Goal: Task Accomplishment & Management: Use online tool/utility

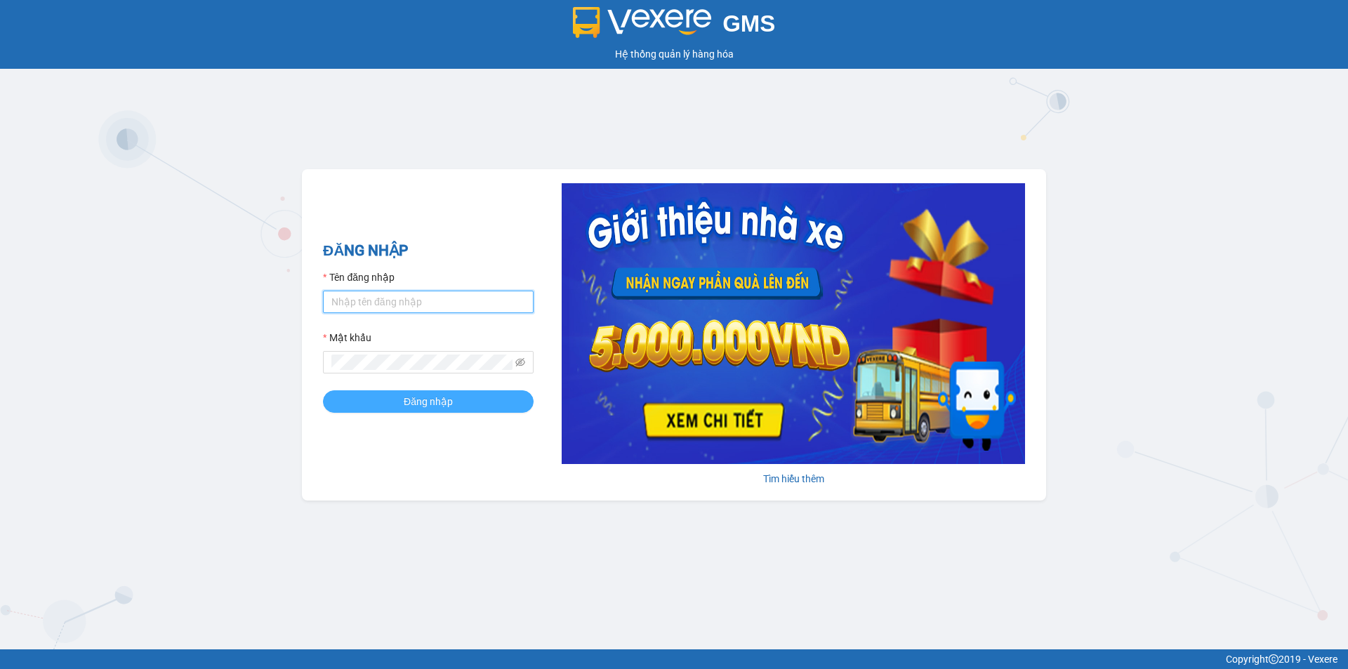
type input "thanh.dinhnhan"
click at [432, 402] on span "Đăng nhập" at bounding box center [428, 401] width 49 height 15
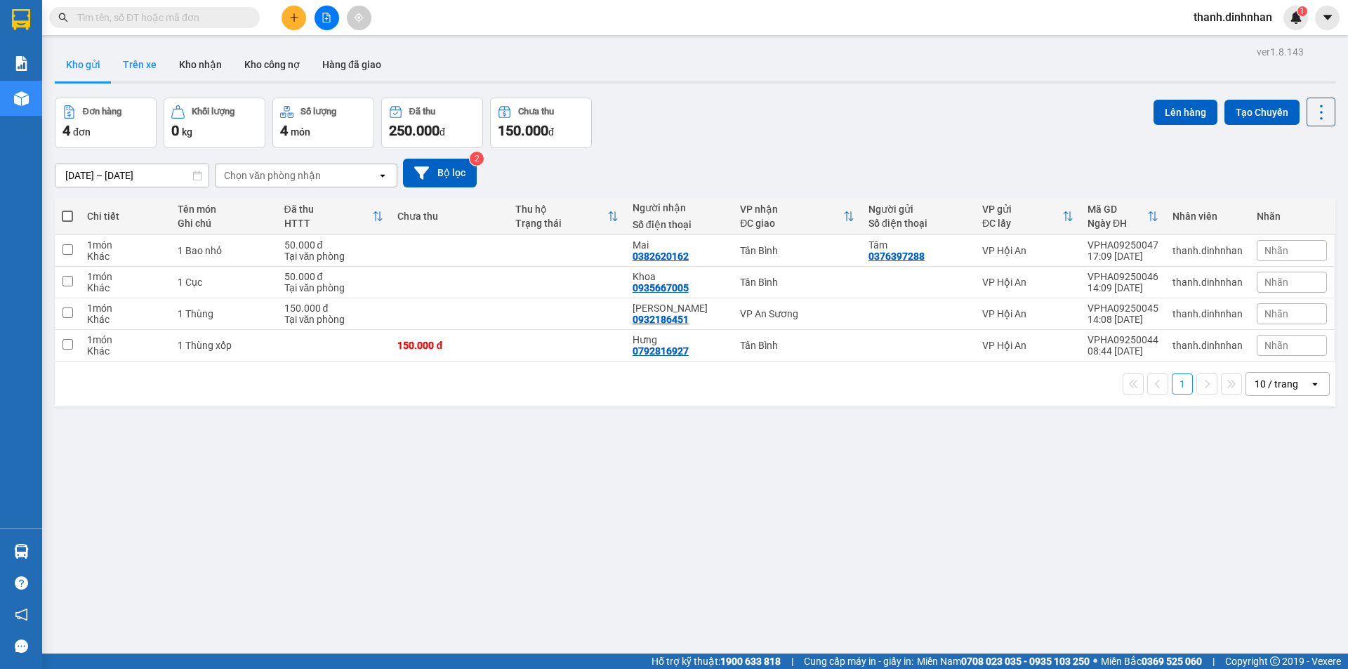
click at [139, 71] on button "Trên xe" at bounding box center [140, 65] width 56 height 34
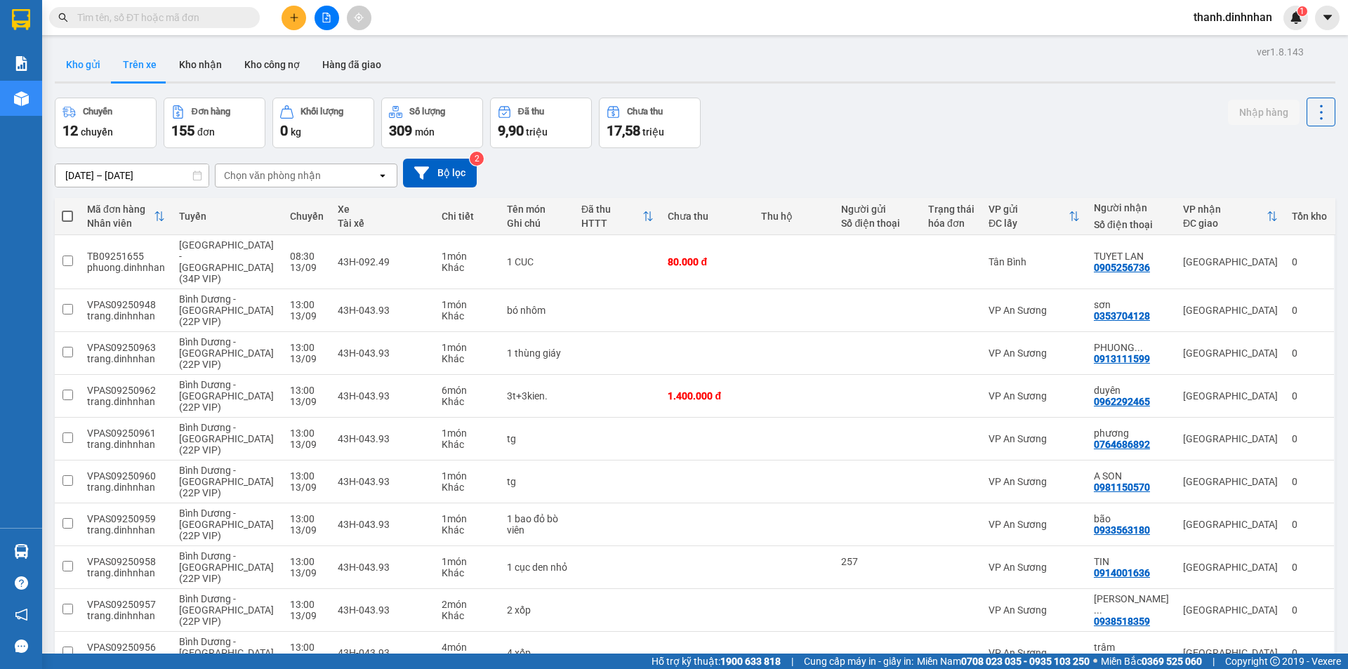
click at [84, 70] on button "Kho gửi" at bounding box center [83, 65] width 57 height 34
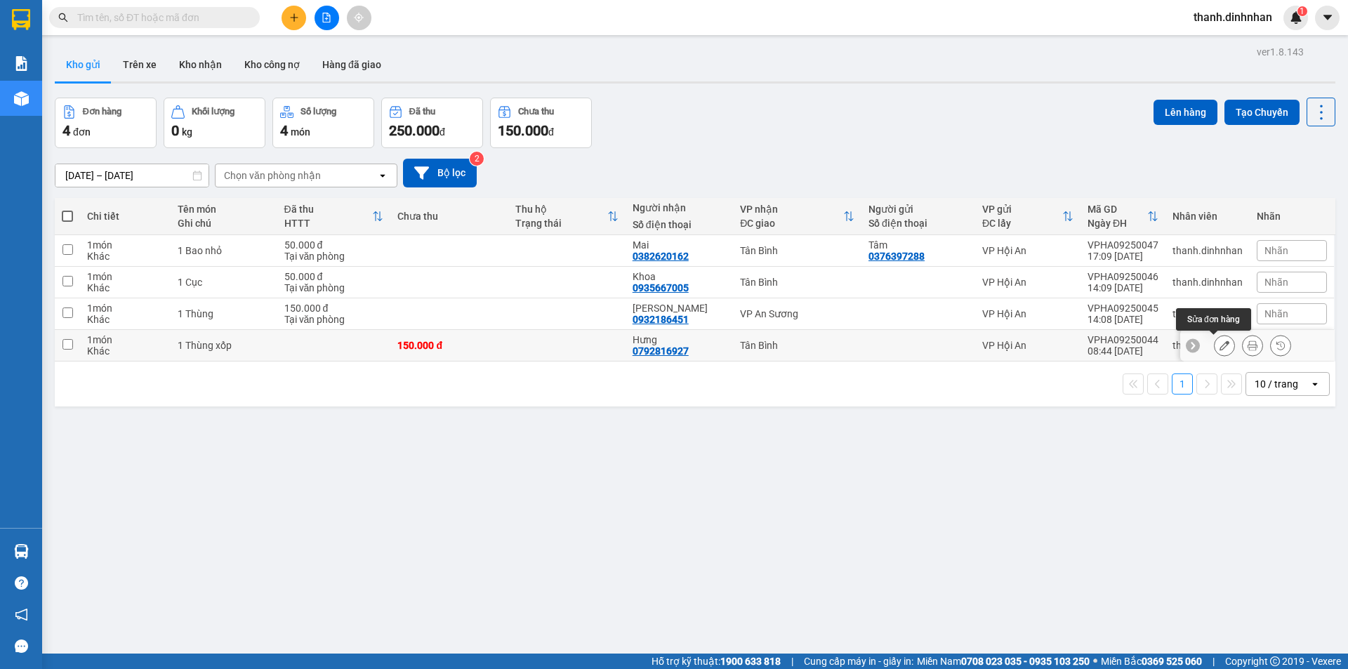
click at [1219, 346] on icon at bounding box center [1224, 345] width 10 height 10
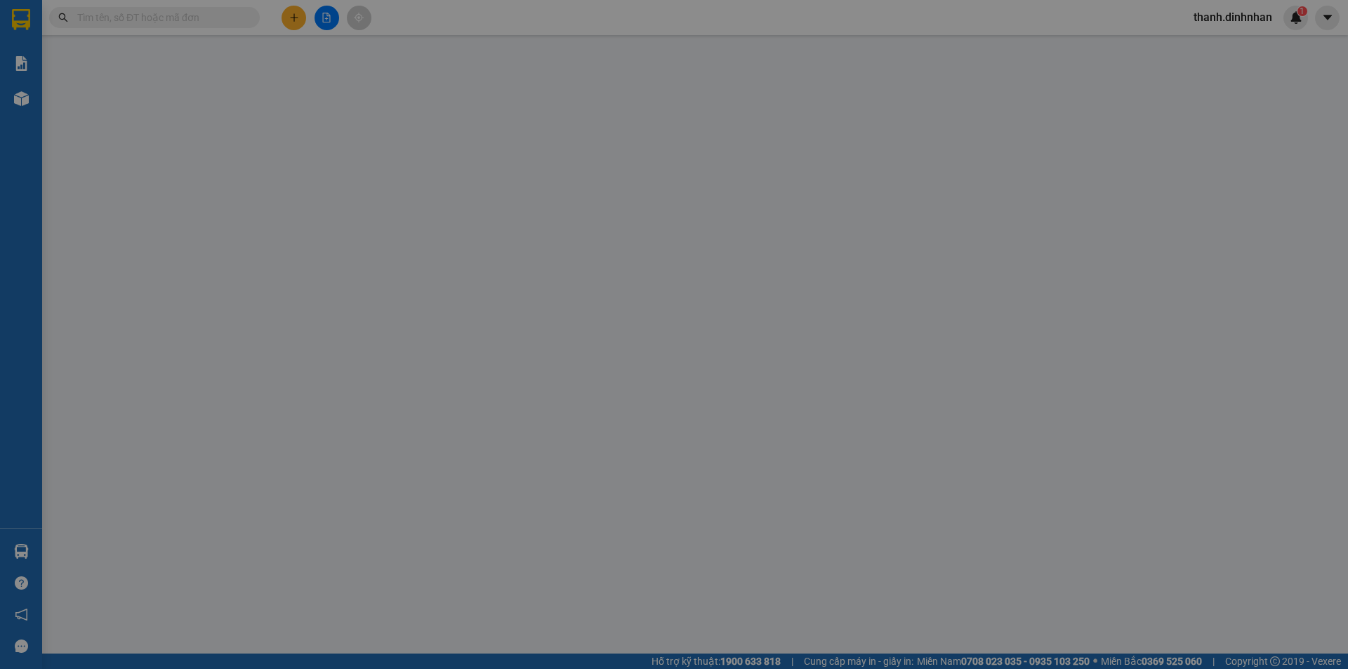
type input "0792816927"
type input "Hưng"
type input "150.000"
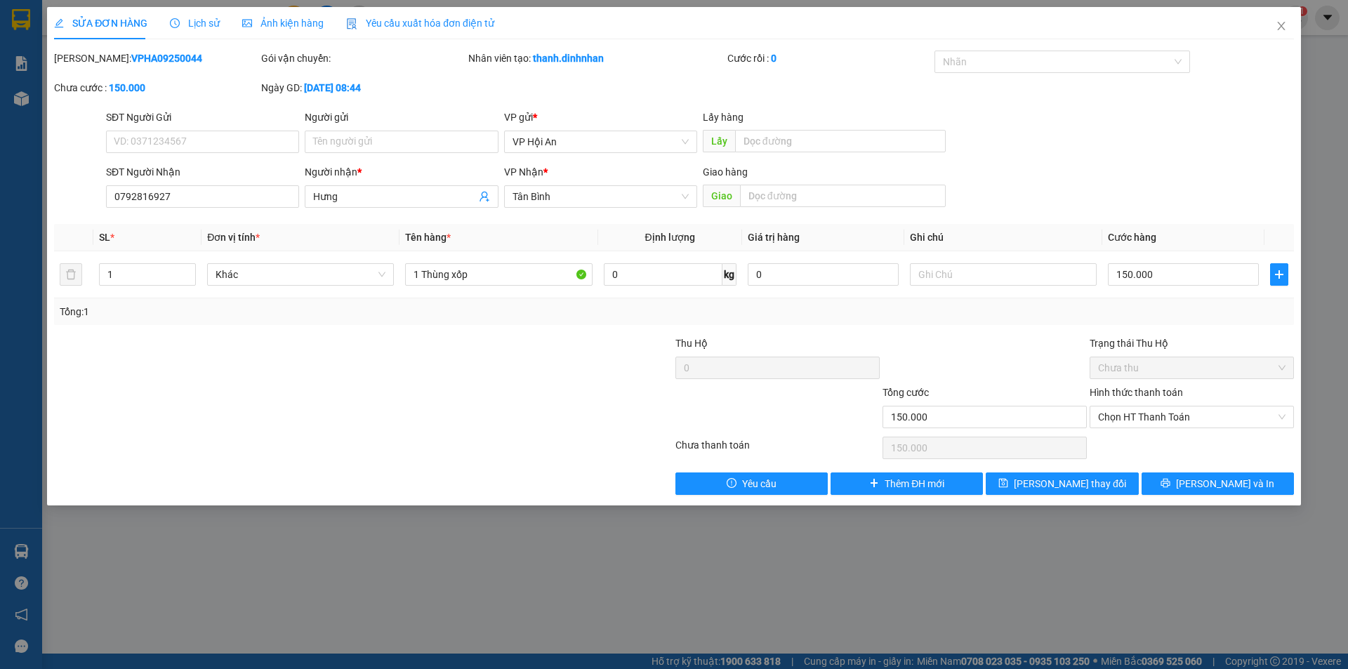
click at [201, 23] on span "Lịch sử" at bounding box center [195, 23] width 50 height 11
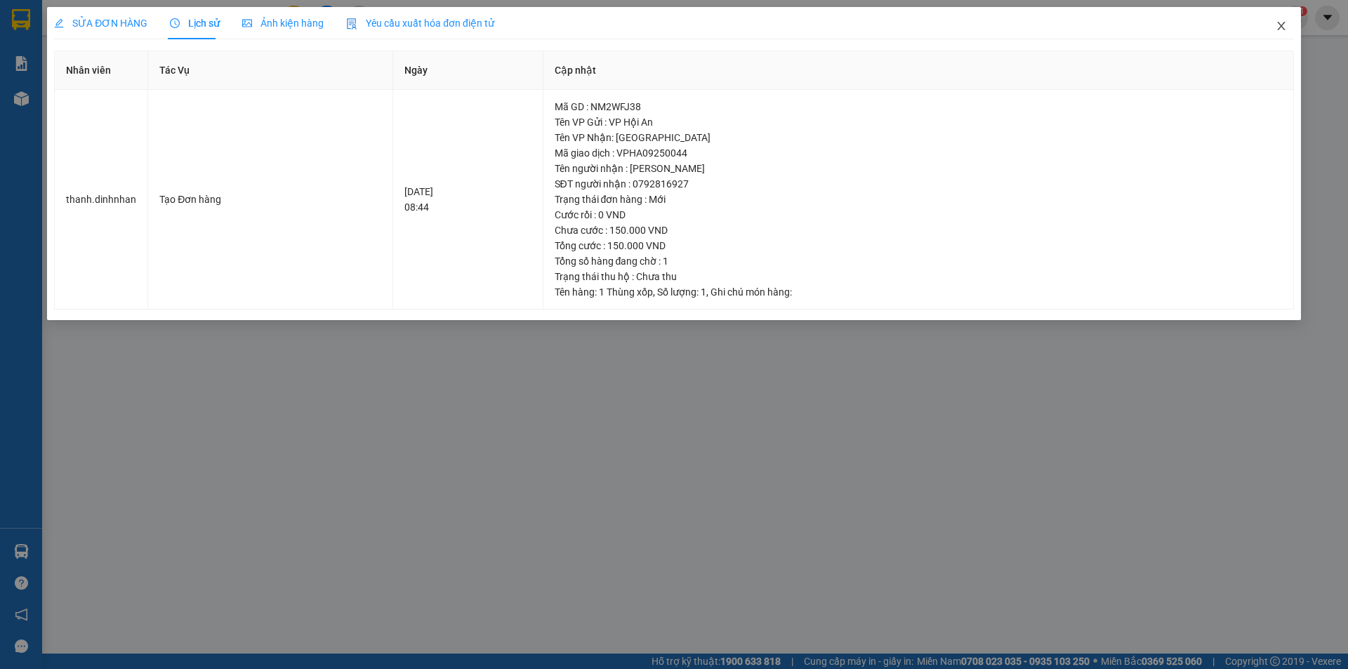
click at [1277, 26] on icon "close" at bounding box center [1280, 25] width 11 height 11
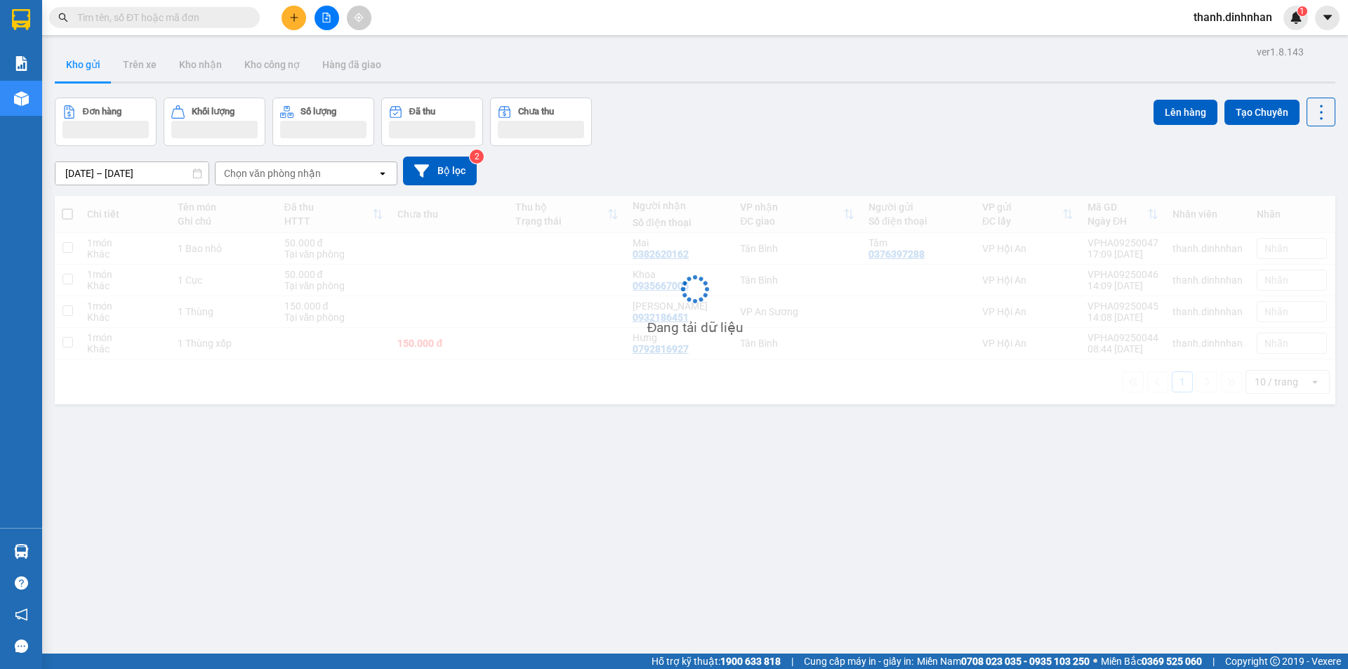
click at [542, 466] on div "ver 1.8.143 Kho gửi Trên xe Kho nhận Kho công nợ Hàng đã giao Đơn hàng Khối lượ…" at bounding box center [695, 376] width 1292 height 669
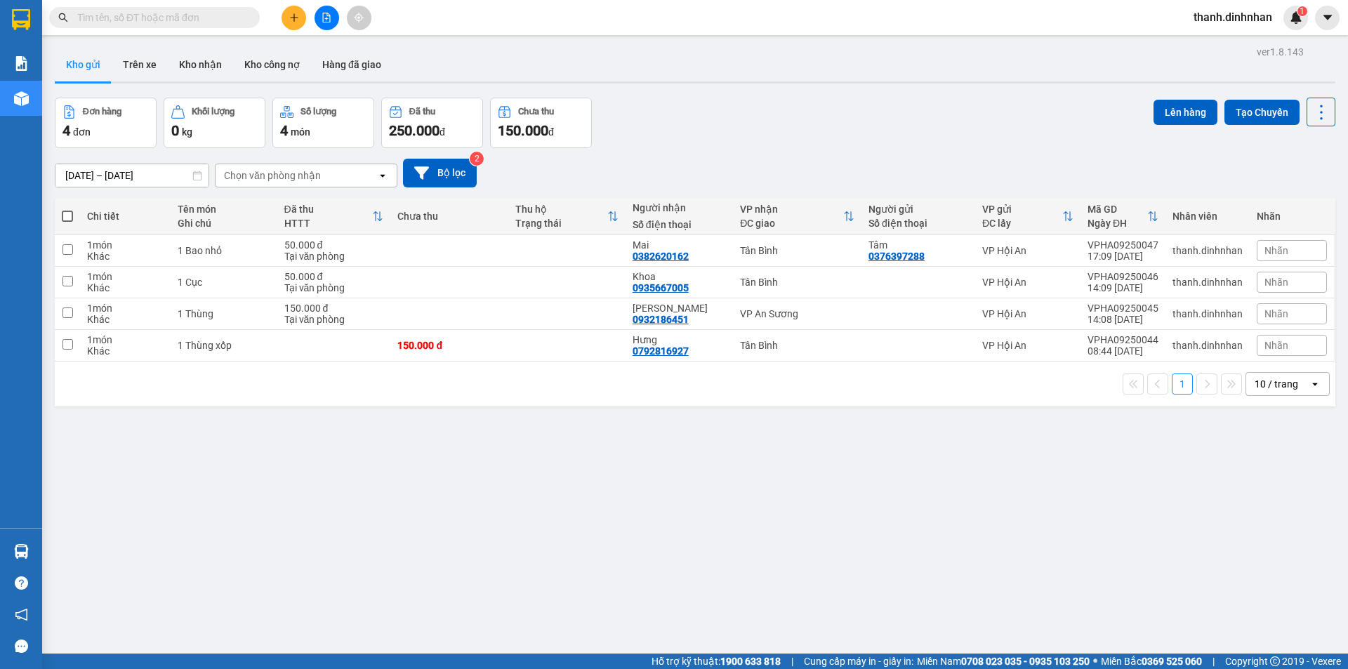
drag, startPoint x: 630, startPoint y: 4, endPoint x: 1134, endPoint y: 118, distance: 516.1
click at [1139, 124] on div "Đơn hàng 4 đơn Khối lượng 0 kg Số lượng 4 món Đã thu 250.000 đ Chưa thu 150.000…" at bounding box center [695, 123] width 1280 height 51
click at [70, 347] on input "checkbox" at bounding box center [67, 344] width 11 height 11
checkbox input "true"
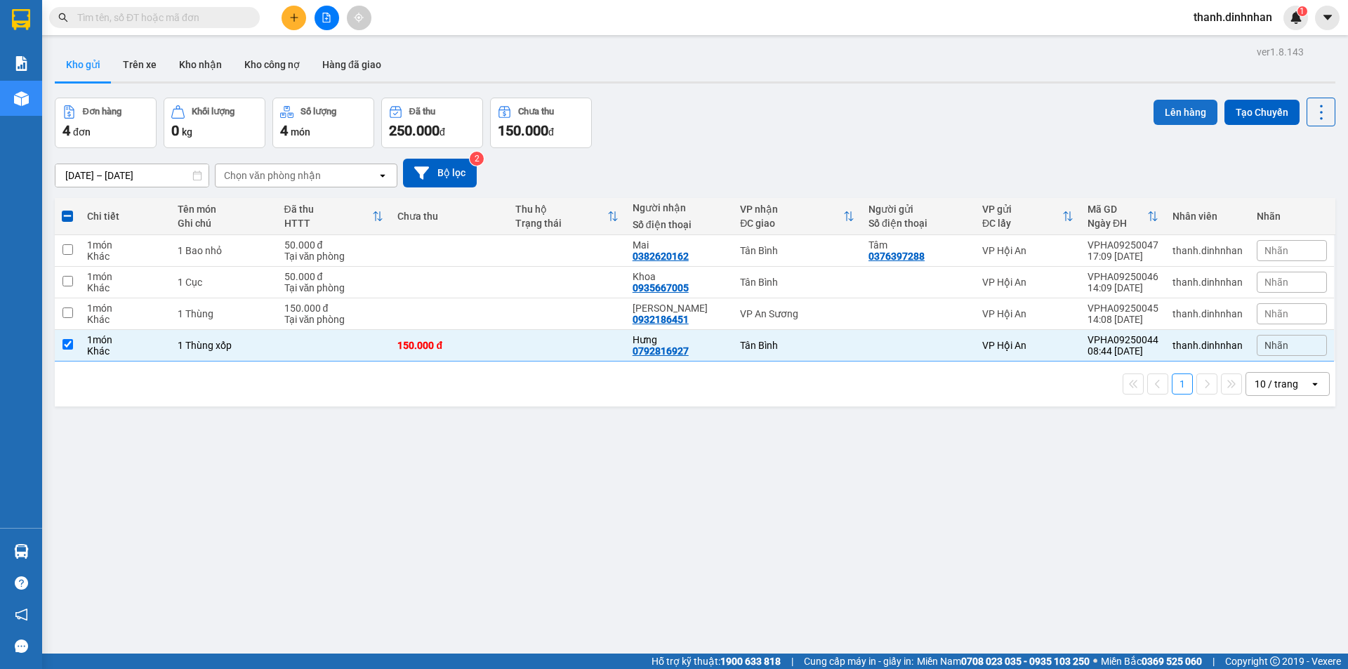
click at [1178, 112] on button "Lên hàng" at bounding box center [1185, 112] width 64 height 25
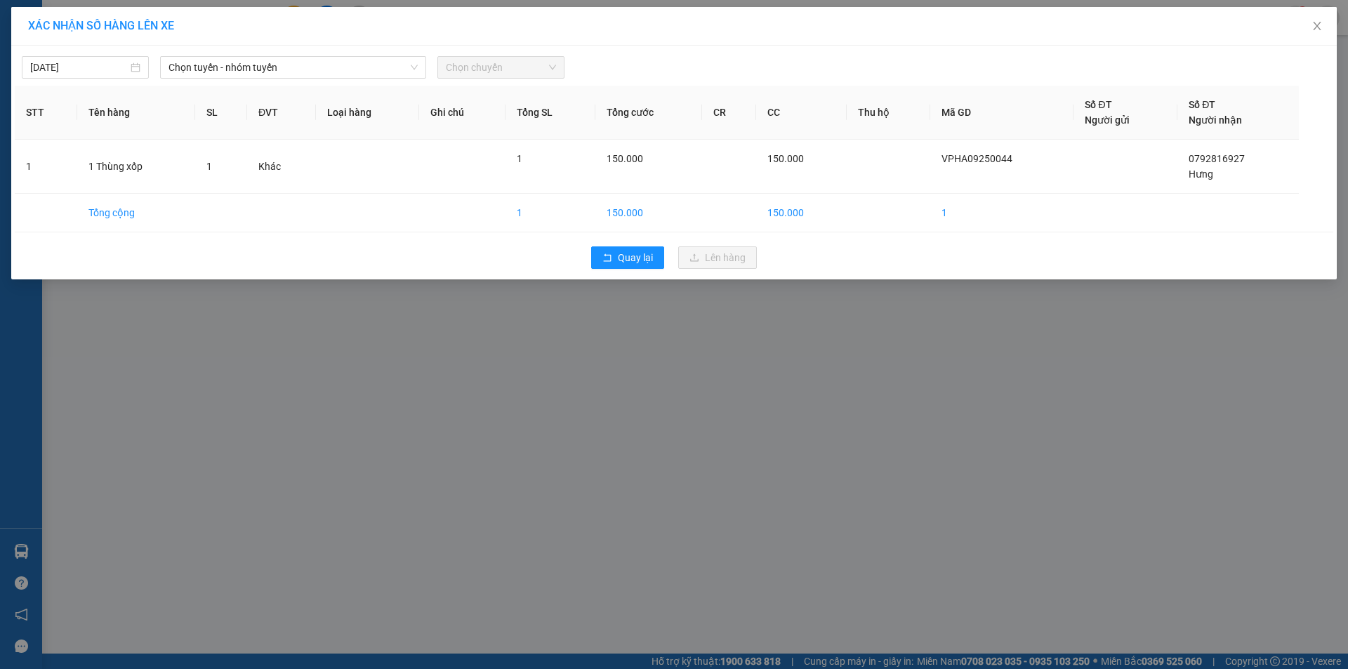
click at [387, 382] on div "XÁC NHẬN SỐ HÀNG LÊN XE 13/09/2025 Chọn tuyến - nhóm tuyến Chọn chuyến STT Tên …" at bounding box center [674, 334] width 1348 height 669
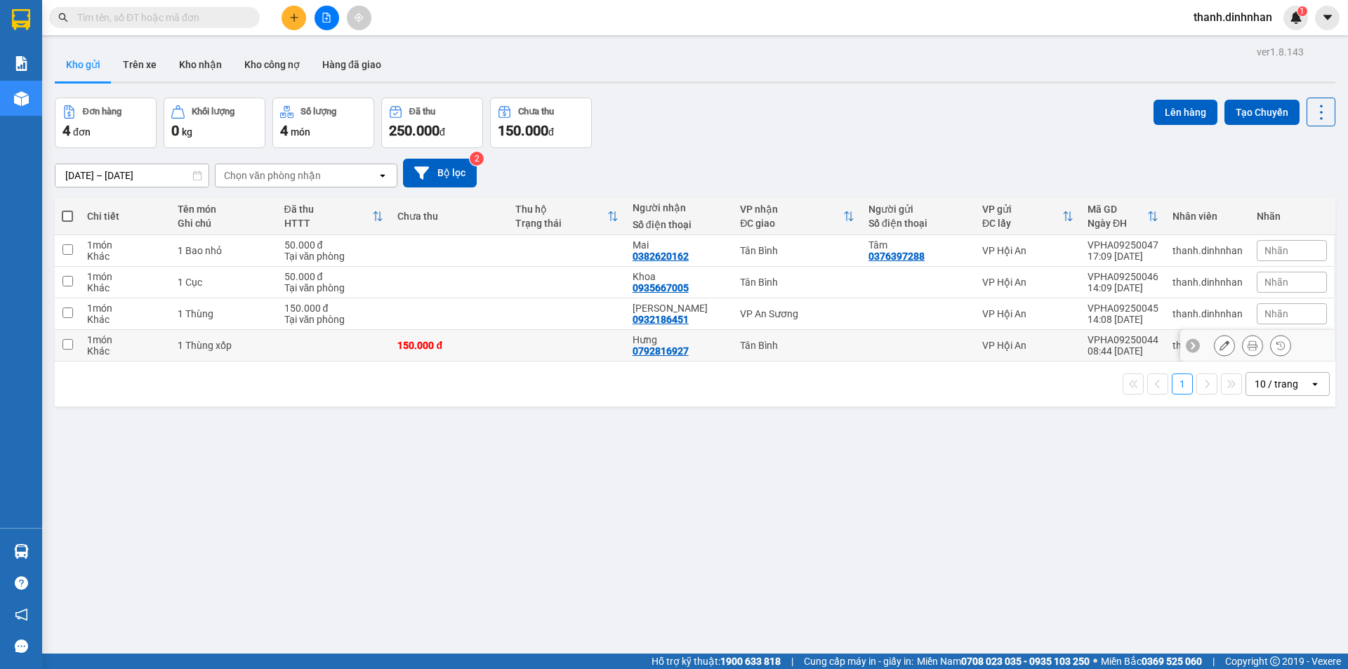
click at [65, 348] on input "checkbox" at bounding box center [67, 344] width 11 height 11
checkbox input "true"
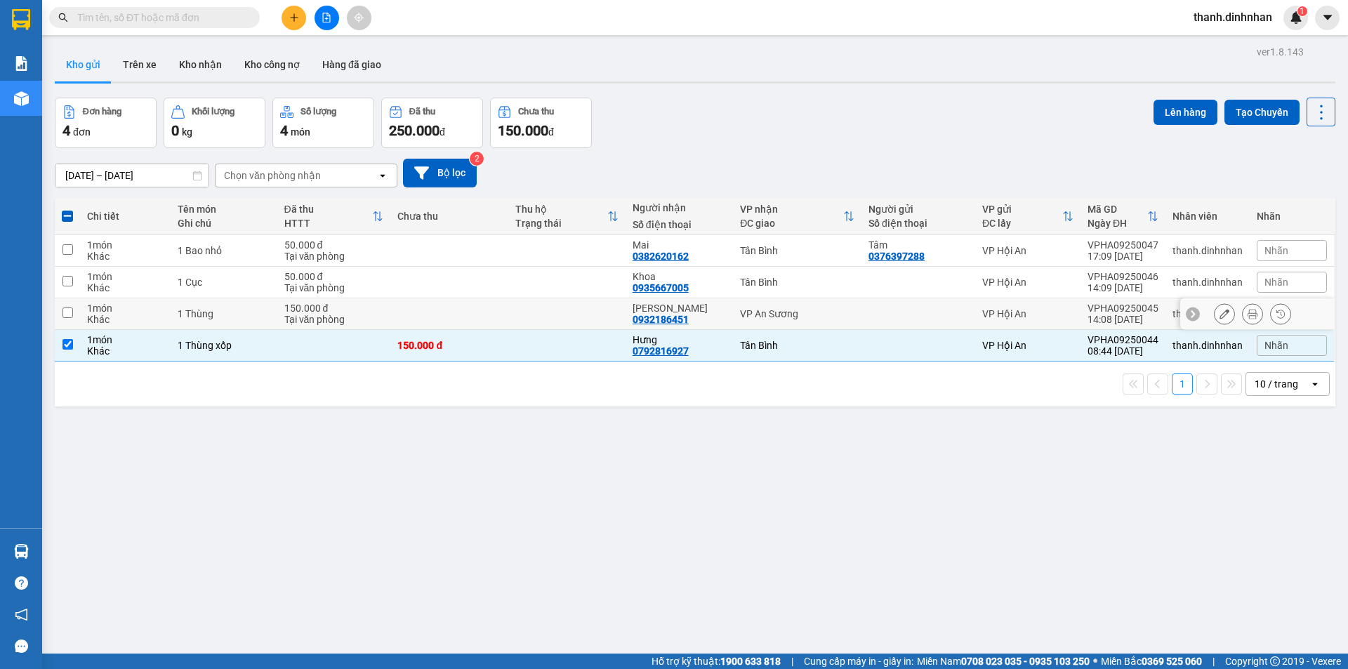
click at [72, 321] on td at bounding box center [67, 314] width 25 height 32
checkbox input "true"
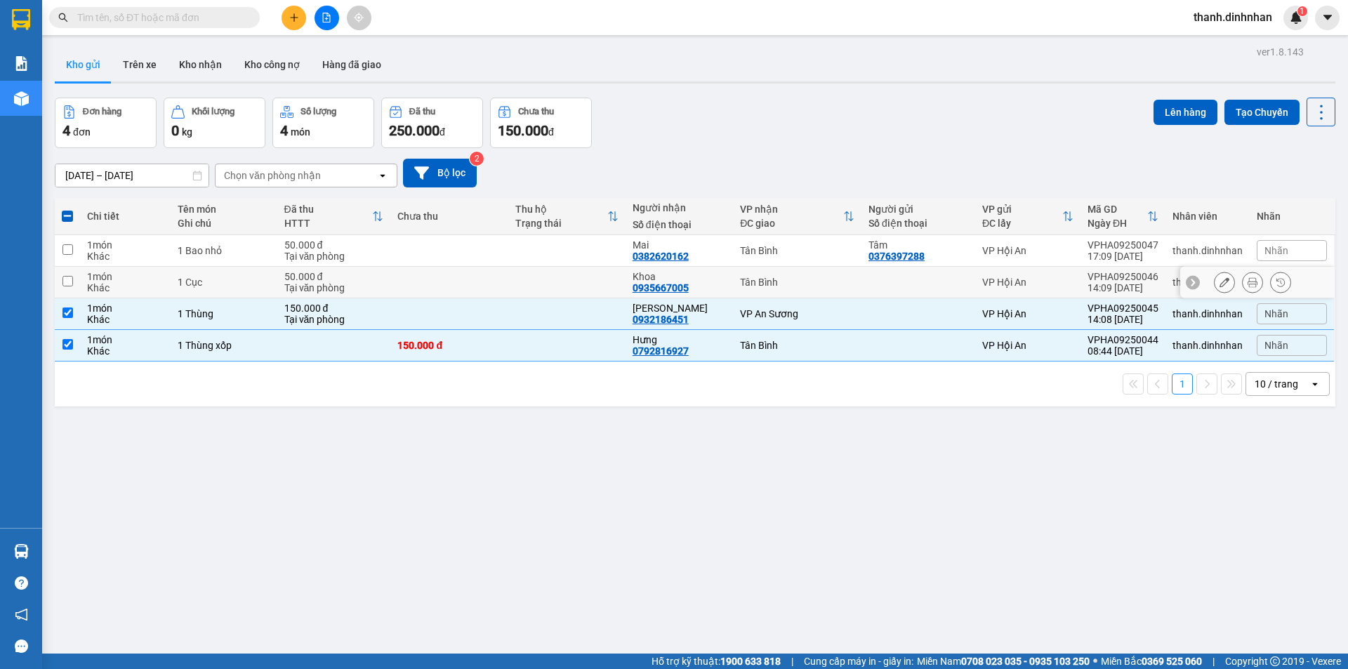
click at [70, 278] on input "checkbox" at bounding box center [67, 281] width 11 height 11
checkbox input "true"
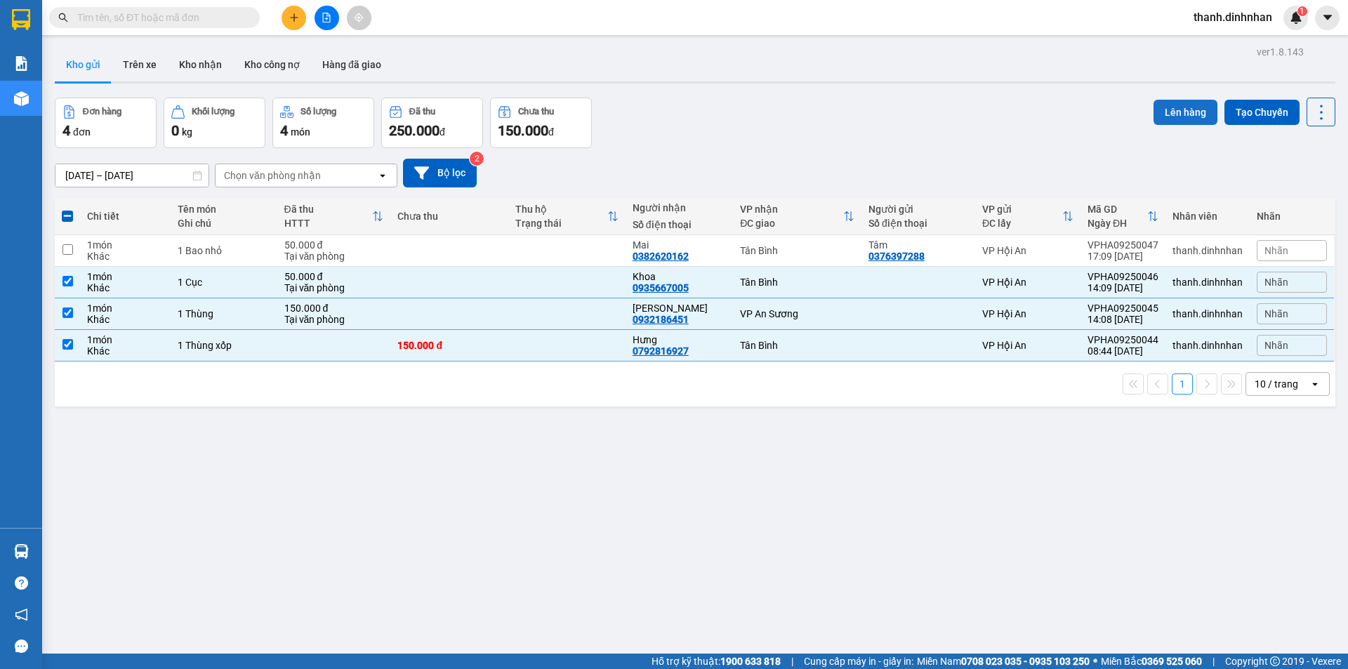
click at [1158, 112] on button "Lên hàng" at bounding box center [1185, 112] width 64 height 25
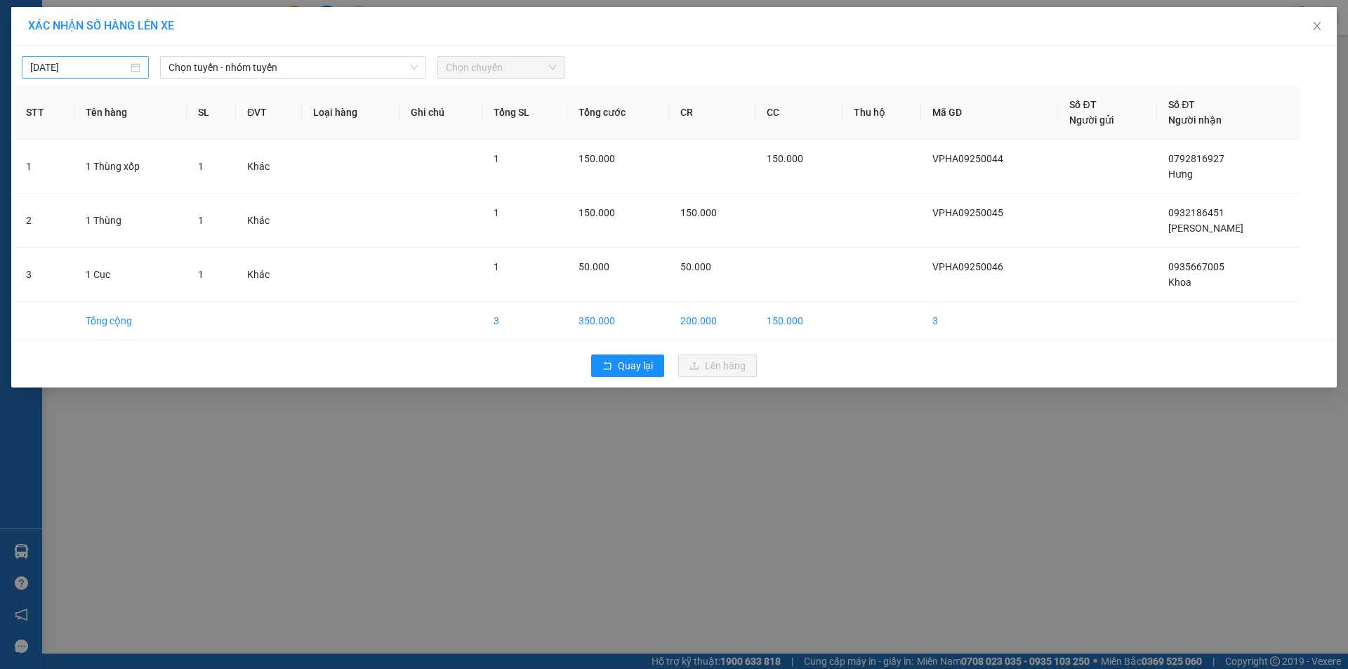
click at [78, 59] on div "13/09/2025" at bounding box center [85, 67] width 127 height 22
click at [172, 166] on div "12" at bounding box center [169, 169] width 17 height 17
type input "12/09/2025"
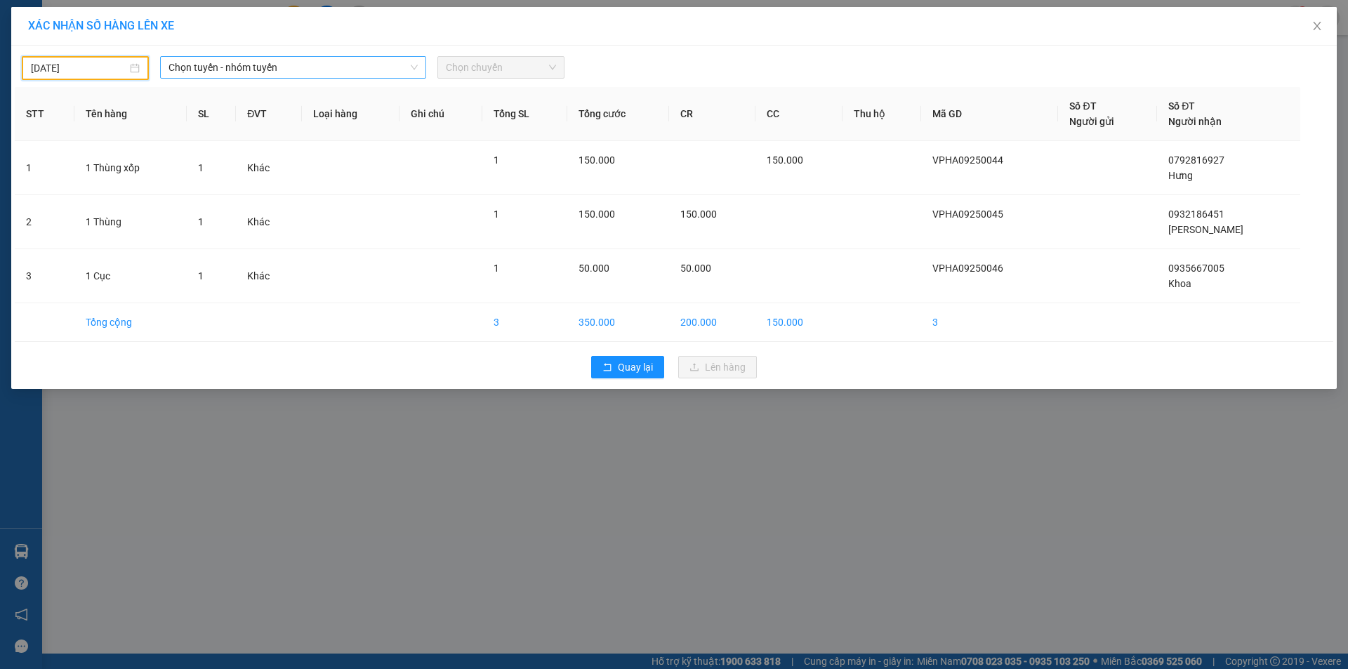
click at [234, 76] on span "Chọn tuyến - nhóm tuyến" at bounding box center [292, 67] width 249 height 21
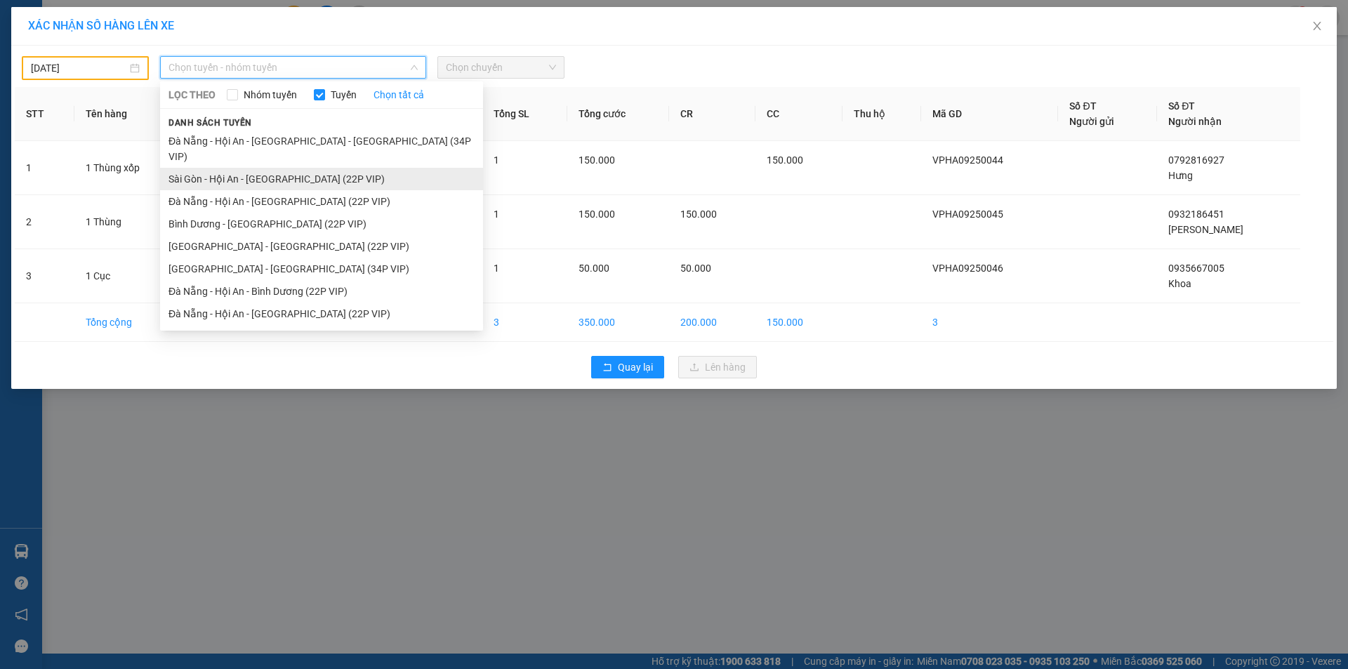
click at [279, 168] on li "Sài Gòn - Hội An - Đà Nẵng (22P VIP)" at bounding box center [321, 179] width 323 height 22
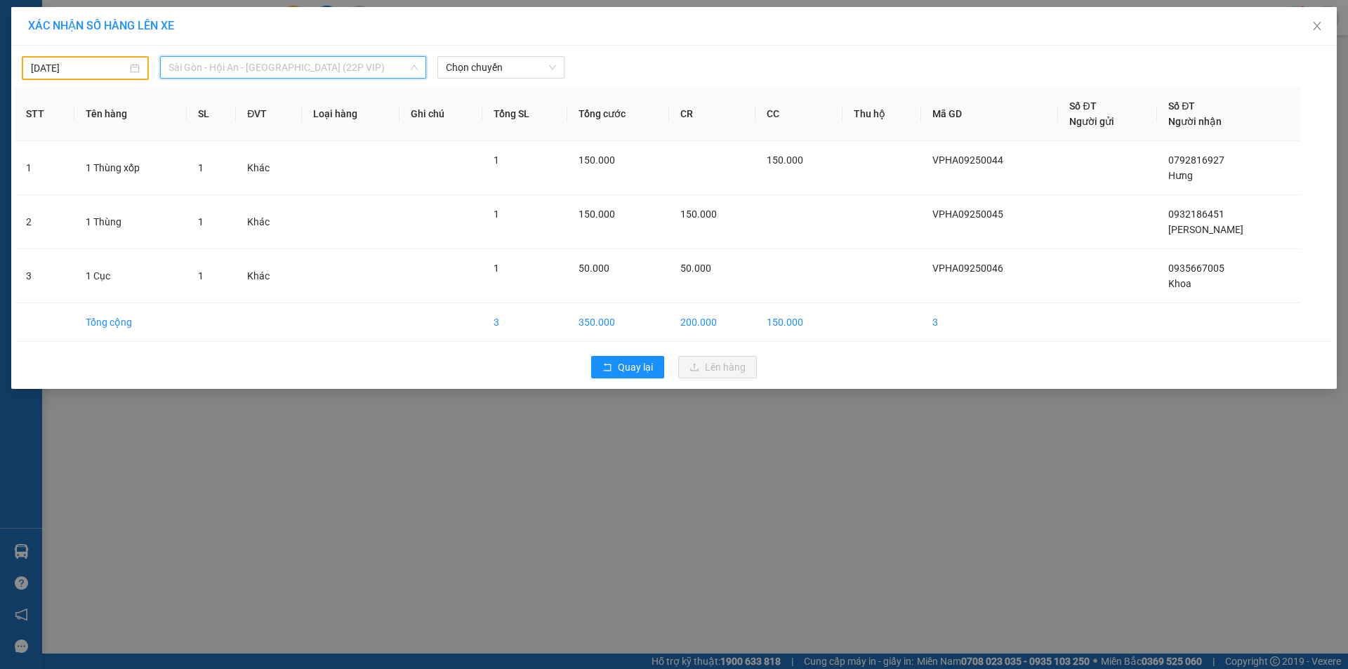
click at [275, 68] on span "Sài Gòn - Hội An - Đà Nẵng (22P VIP)" at bounding box center [292, 67] width 249 height 21
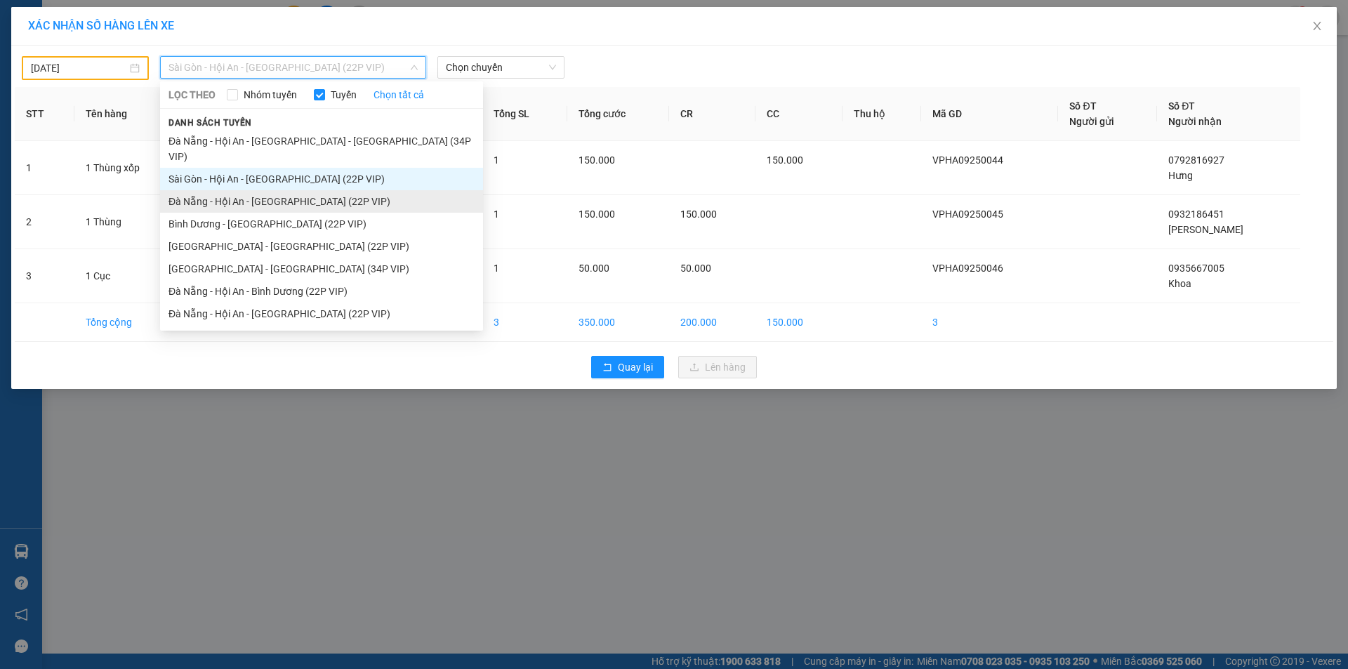
click at [230, 190] on li "Đà Nẵng - Hội An - Sài Gòn (22P VIP)" at bounding box center [321, 201] width 323 height 22
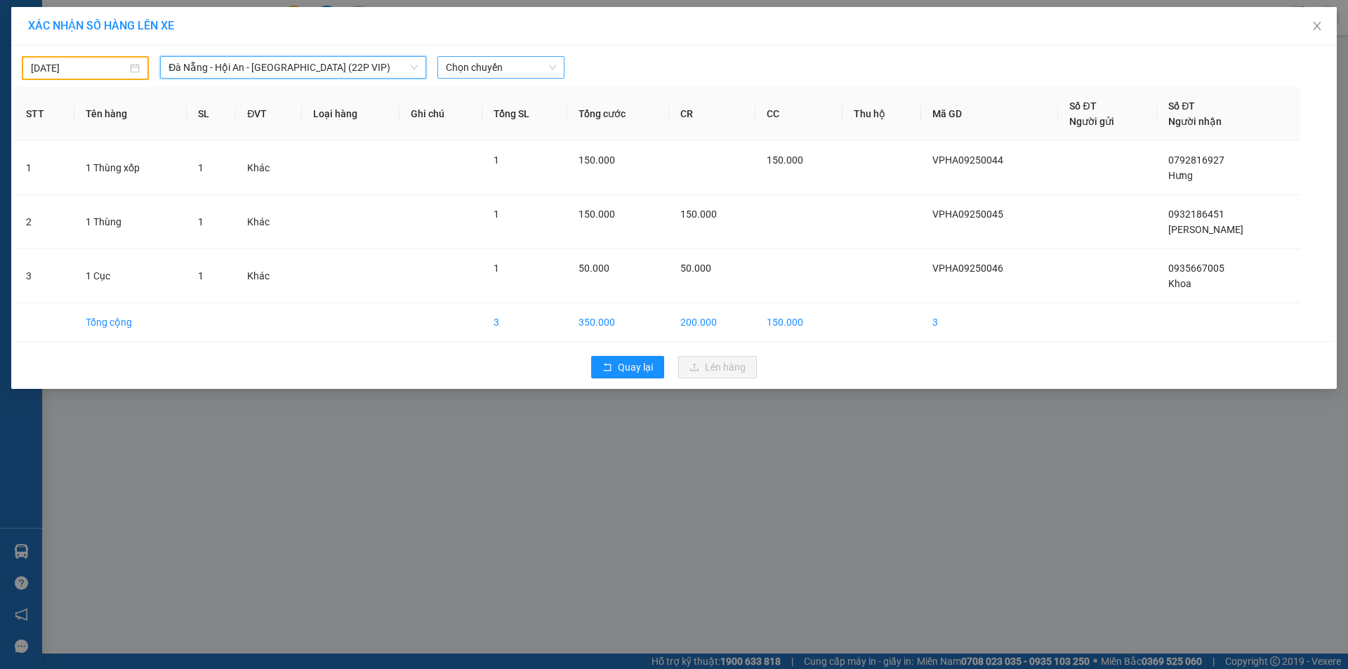
click at [480, 65] on span "Chọn chuyến" at bounding box center [501, 67] width 110 height 21
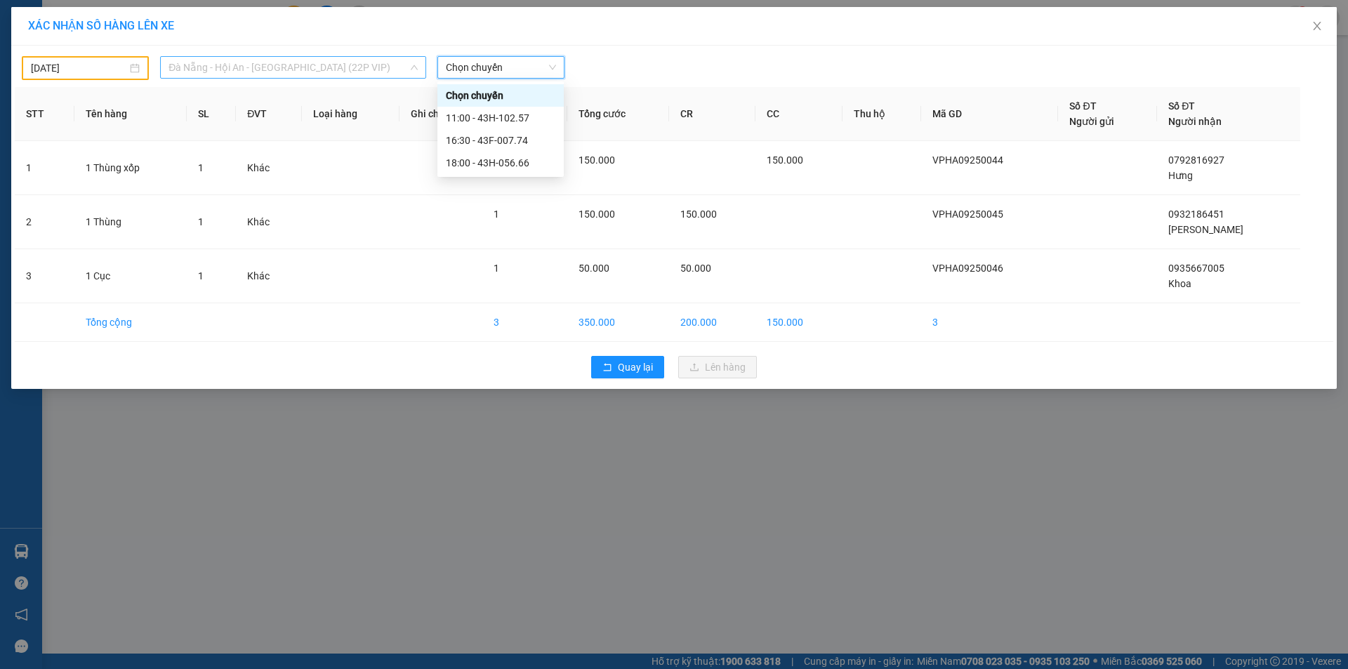
click at [340, 65] on span "Đà Nẵng - Hội An - Sài Gòn (22P VIP)" at bounding box center [292, 67] width 249 height 21
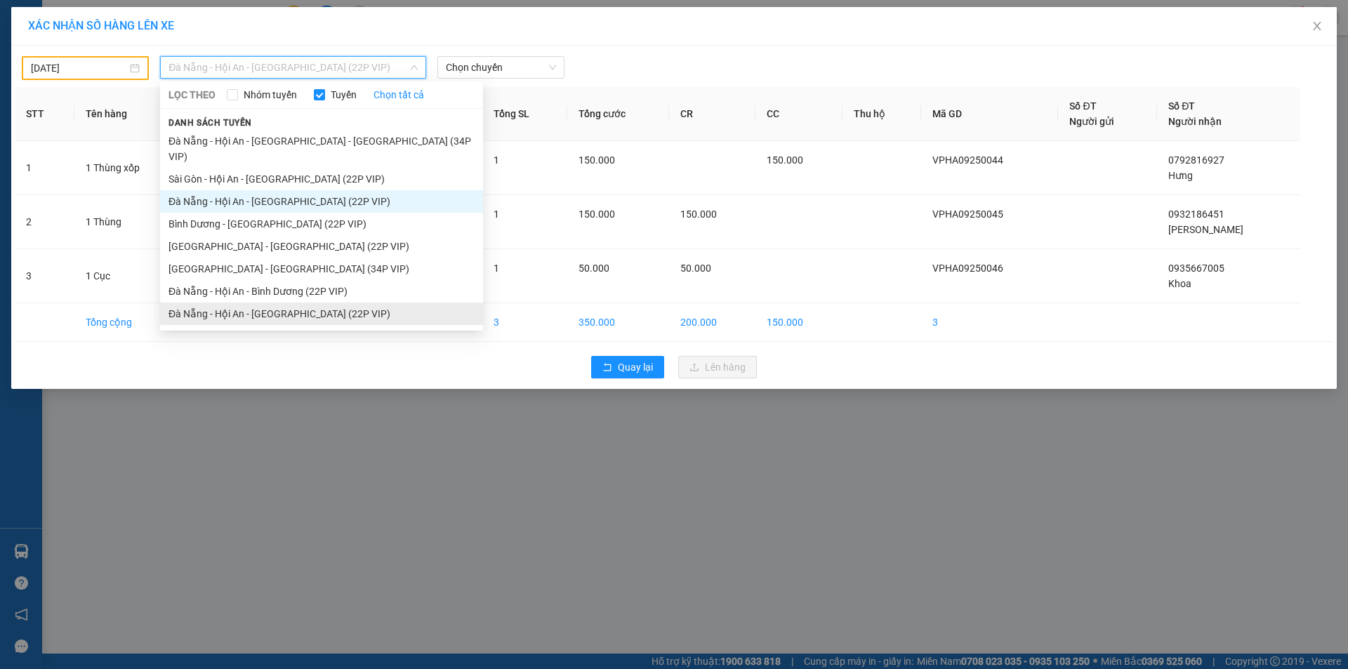
click at [230, 303] on li "Đà Nẵng - Hội An - Sài Gòn (22P VIP)" at bounding box center [321, 314] width 323 height 22
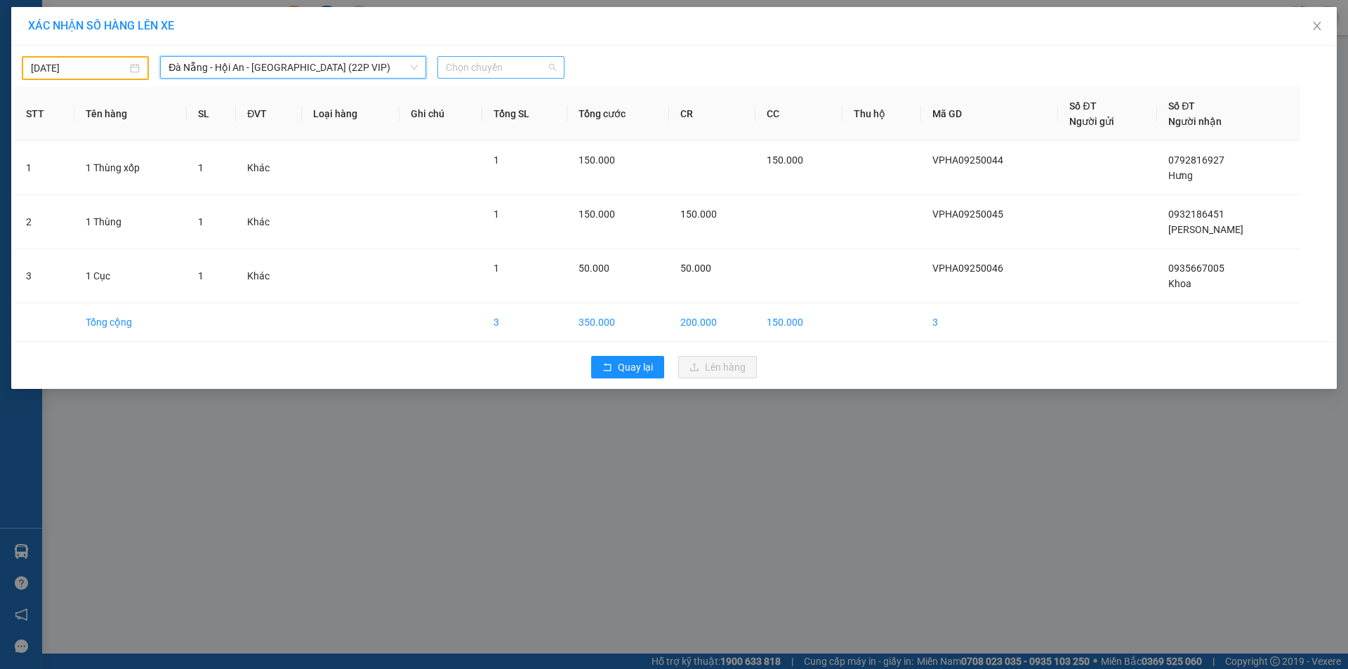
click at [472, 67] on span "Chọn chuyến" at bounding box center [501, 67] width 110 height 21
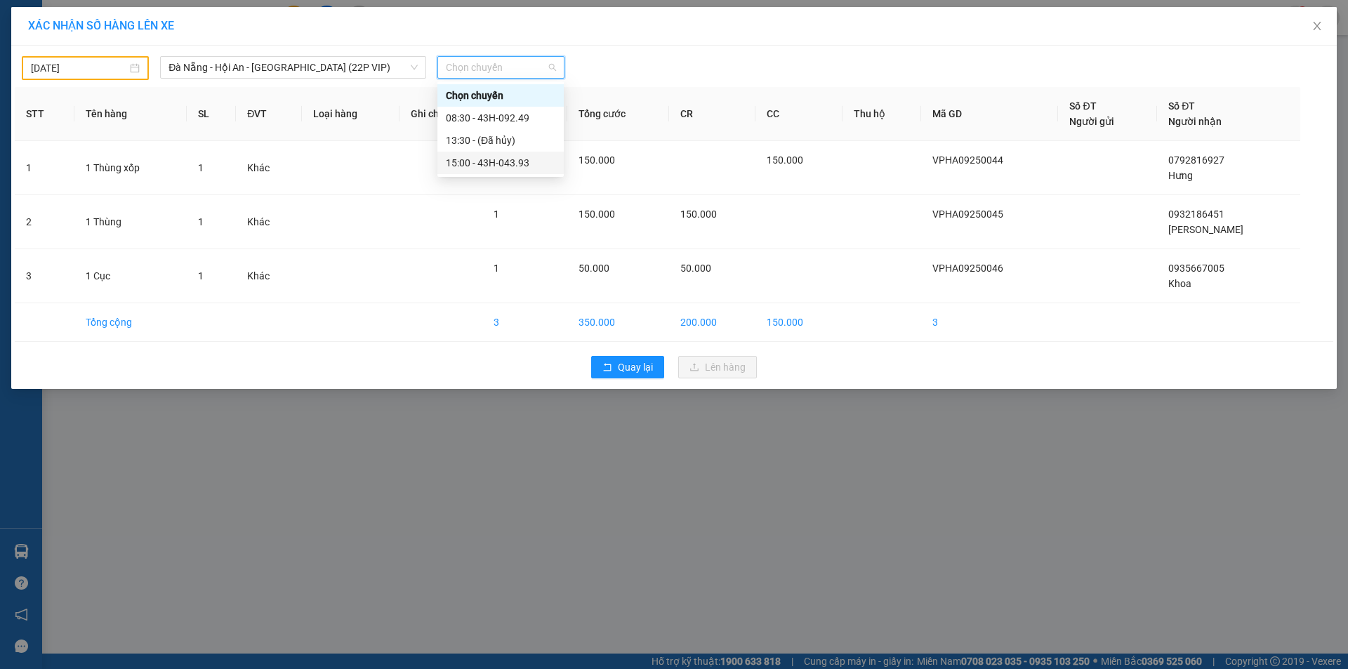
click at [474, 159] on div "15:00 - 43H-043.93" at bounding box center [501, 162] width 110 height 15
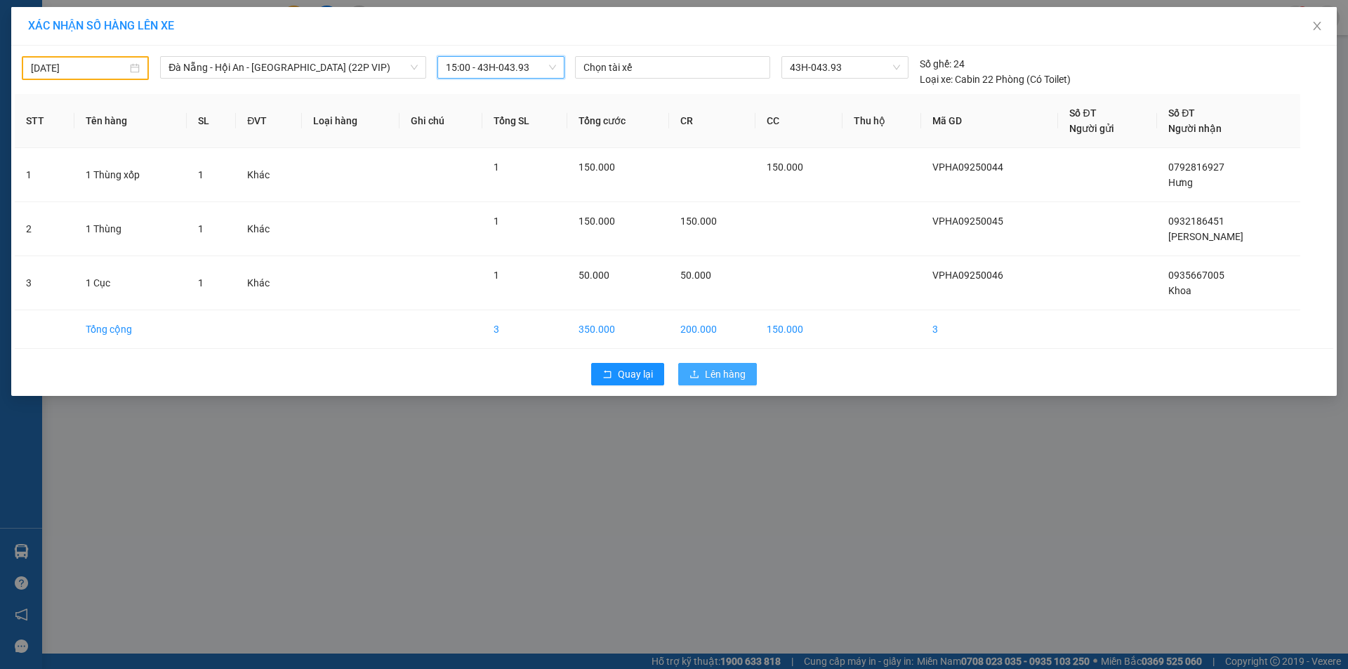
click at [738, 381] on span "Lên hàng" at bounding box center [725, 373] width 41 height 15
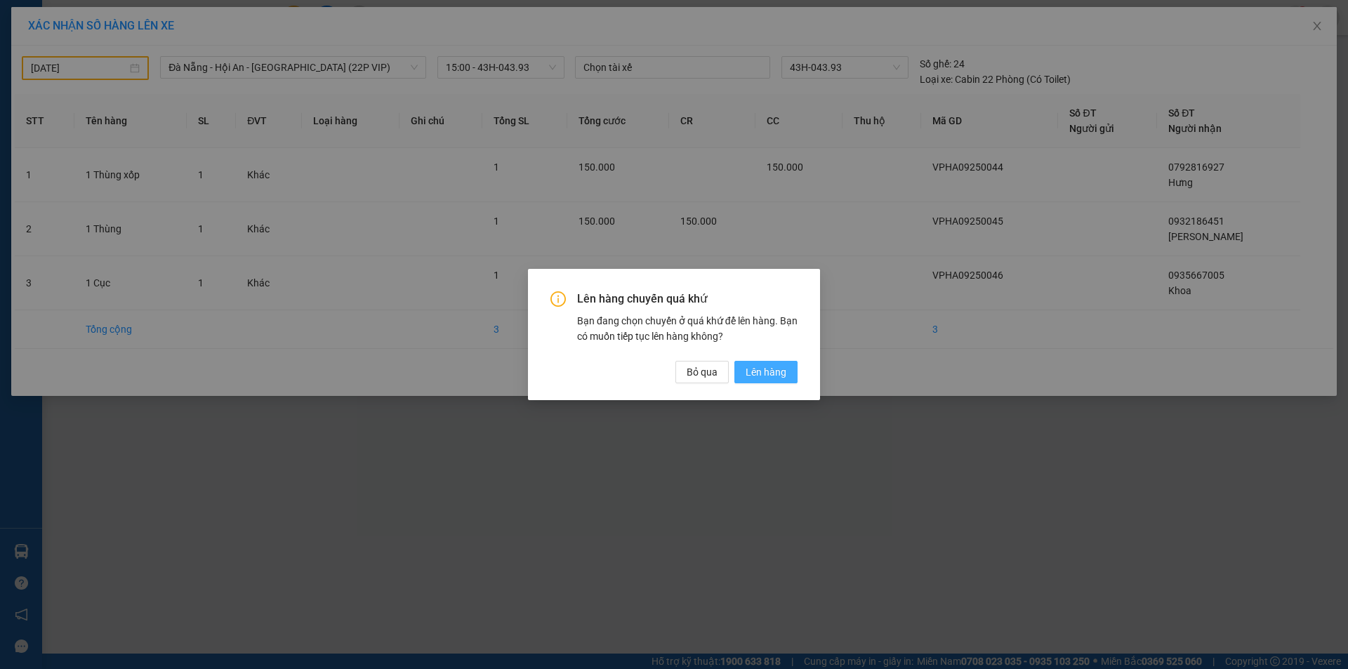
click at [774, 378] on span "Lên hàng" at bounding box center [765, 371] width 41 height 15
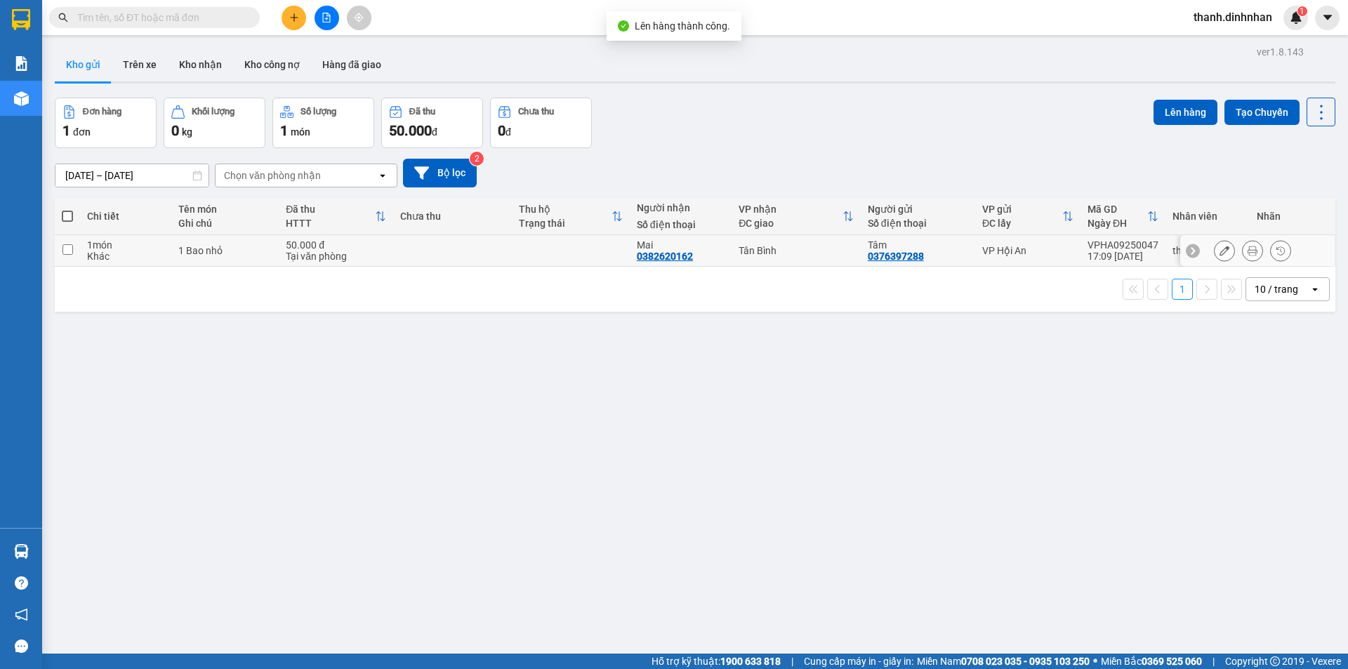
click at [72, 252] on input "checkbox" at bounding box center [67, 249] width 11 height 11
checkbox input "true"
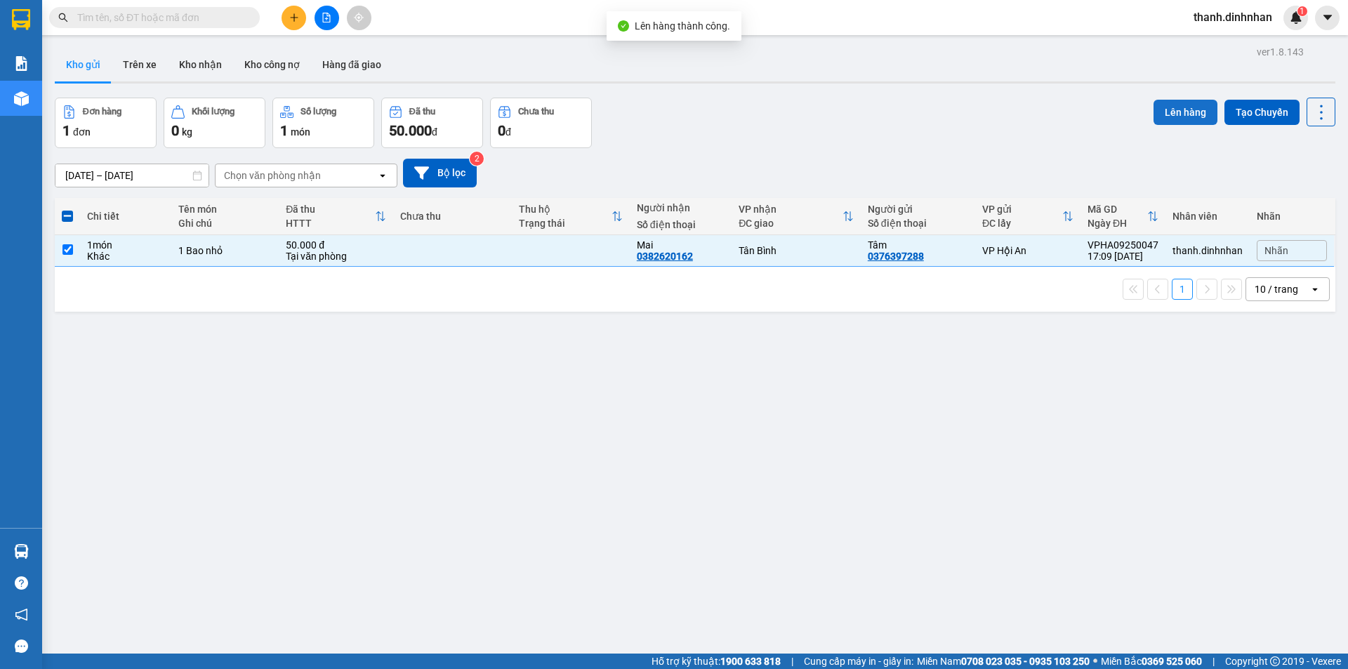
click at [1155, 112] on button "Lên hàng" at bounding box center [1185, 112] width 64 height 25
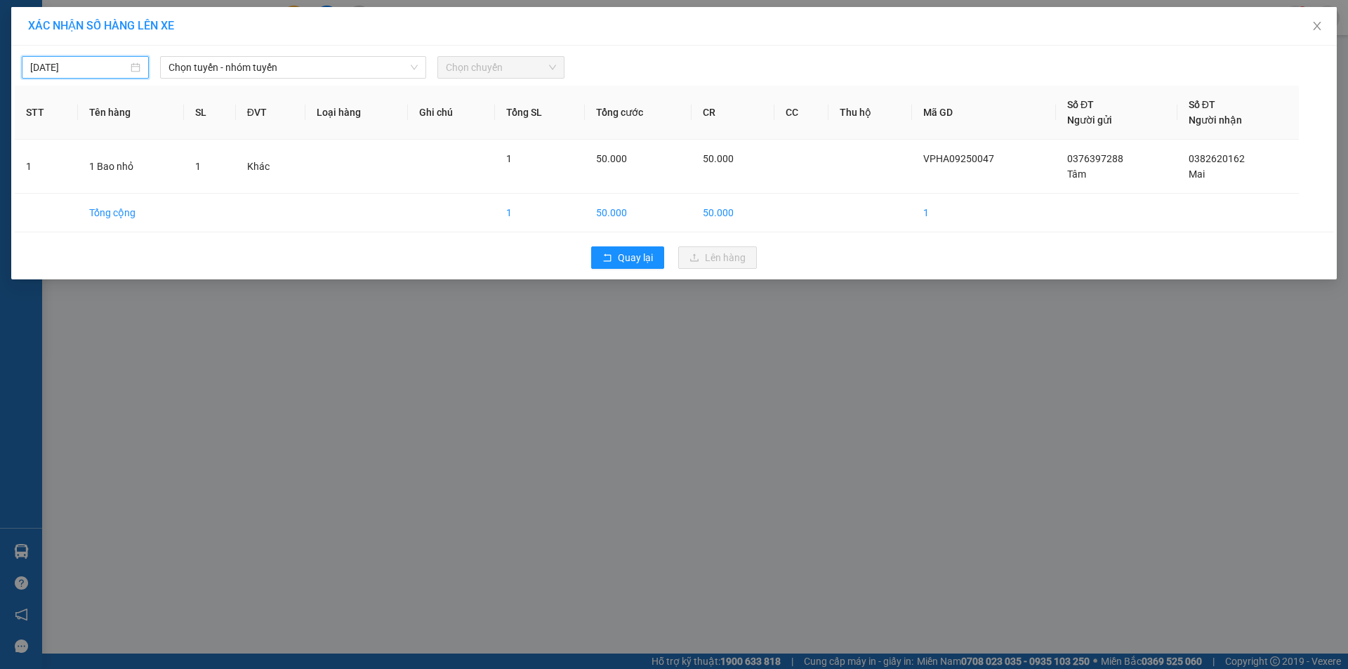
click at [104, 71] on input "13/09/2025" at bounding box center [79, 67] width 98 height 15
click at [166, 168] on div "12" at bounding box center [169, 169] width 17 height 17
type input "12/09/2025"
click at [214, 74] on span "Chọn tuyến - nhóm tuyến" at bounding box center [292, 67] width 249 height 21
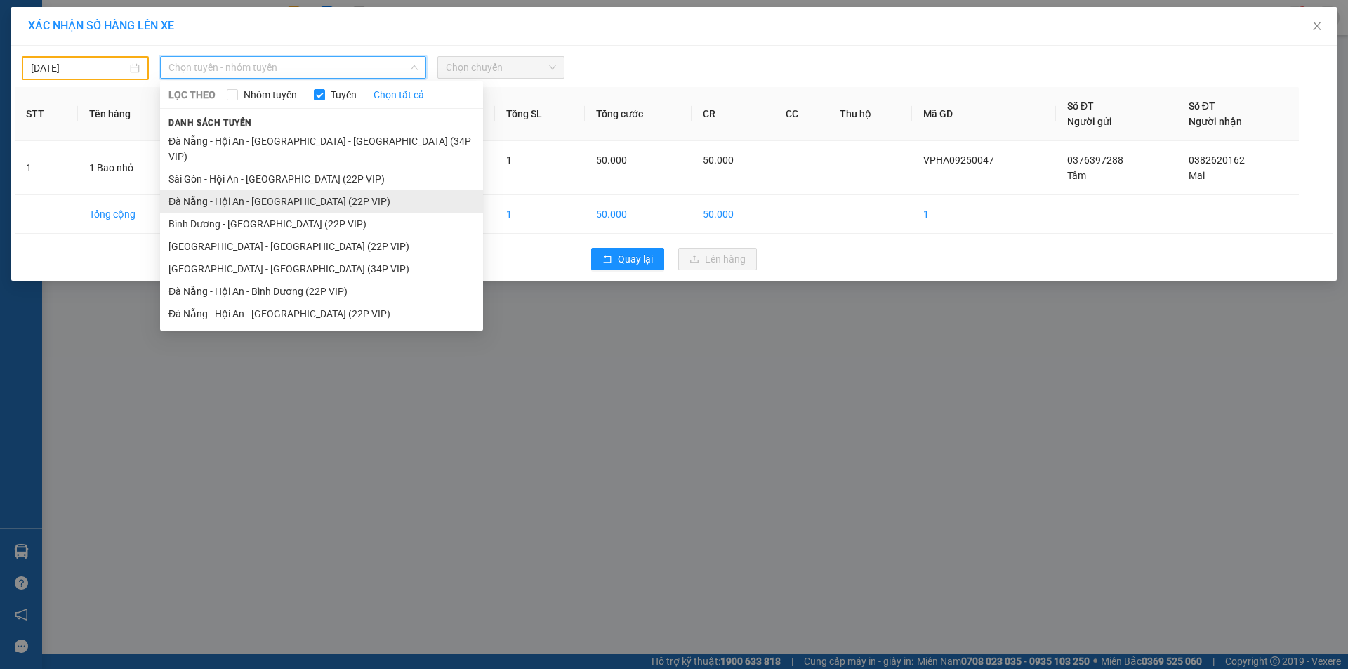
click at [285, 190] on li "Đà Nẵng - Hội An - Sài Gòn (22P VIP)" at bounding box center [321, 201] width 323 height 22
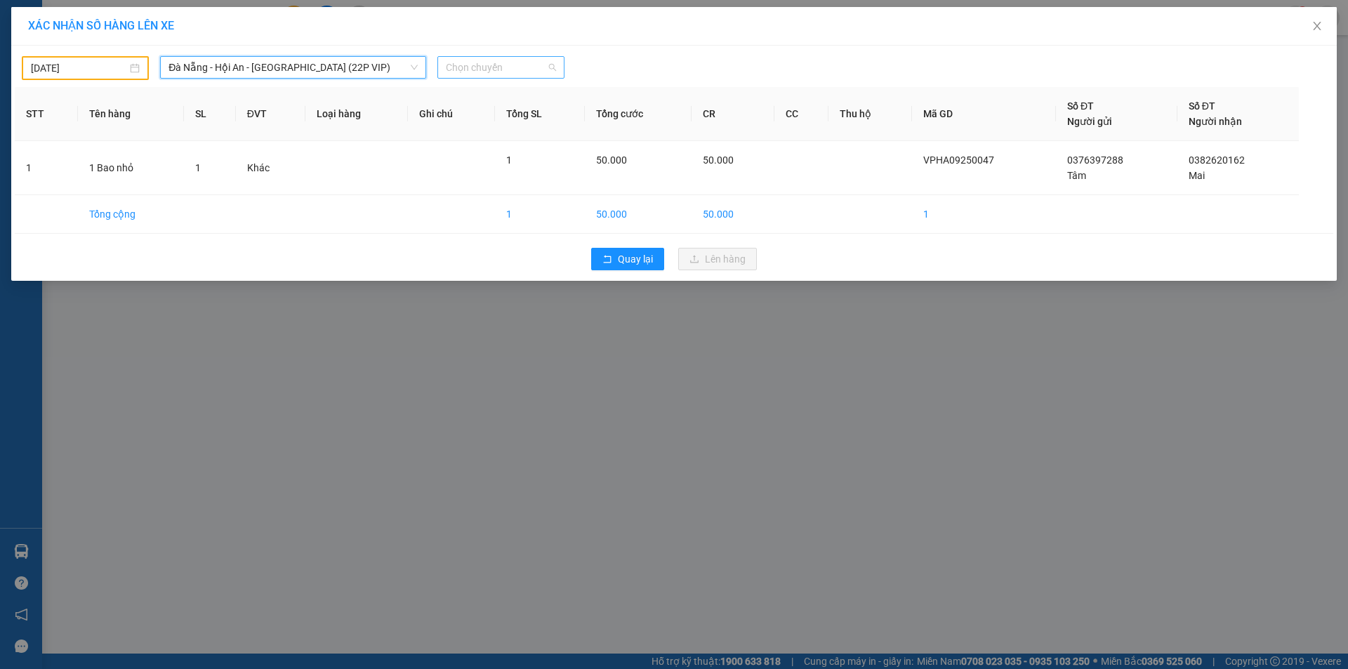
click at [487, 70] on span "Chọn chuyến" at bounding box center [501, 67] width 110 height 21
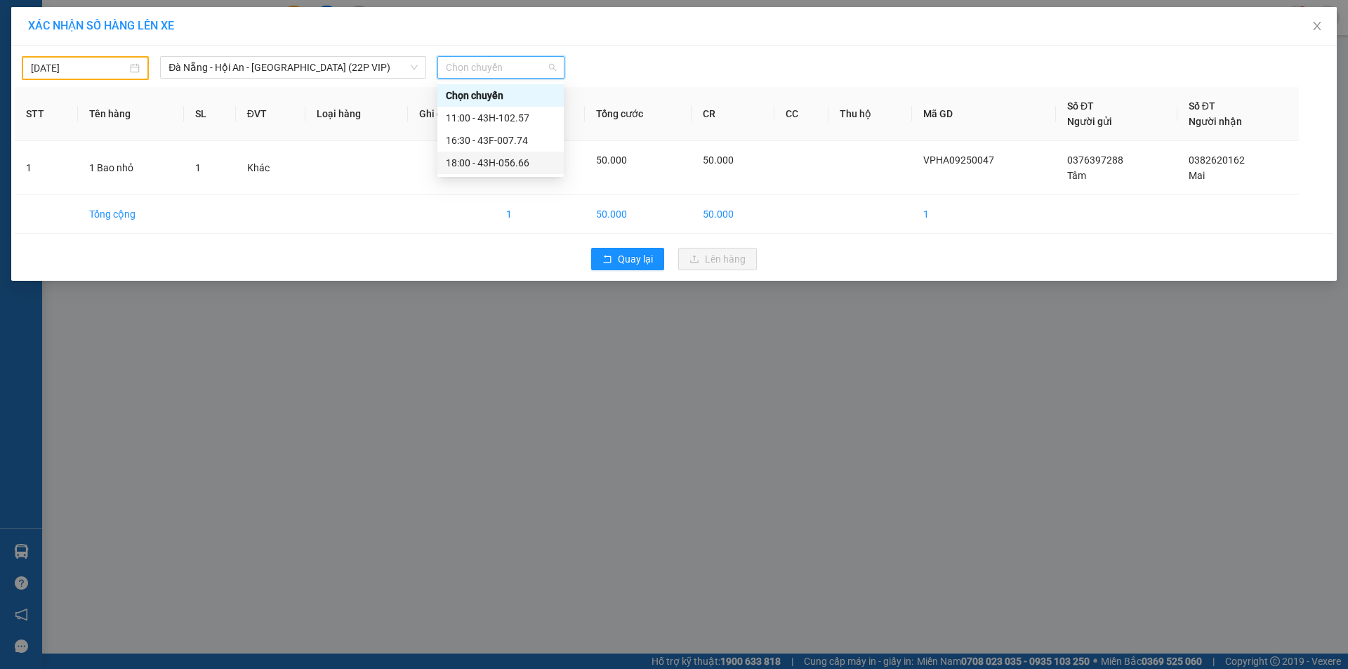
click at [480, 166] on div "18:00 - 43H-056.66" at bounding box center [501, 162] width 110 height 15
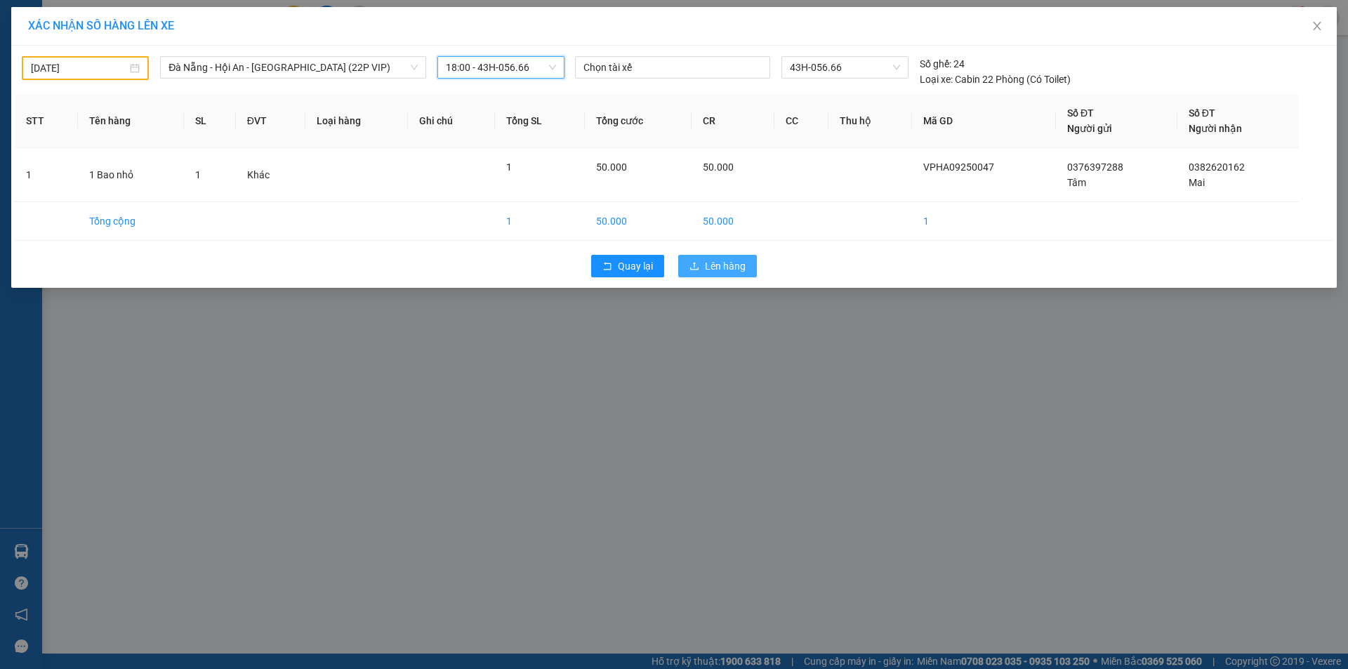
click at [712, 270] on span "Lên hàng" at bounding box center [725, 265] width 41 height 15
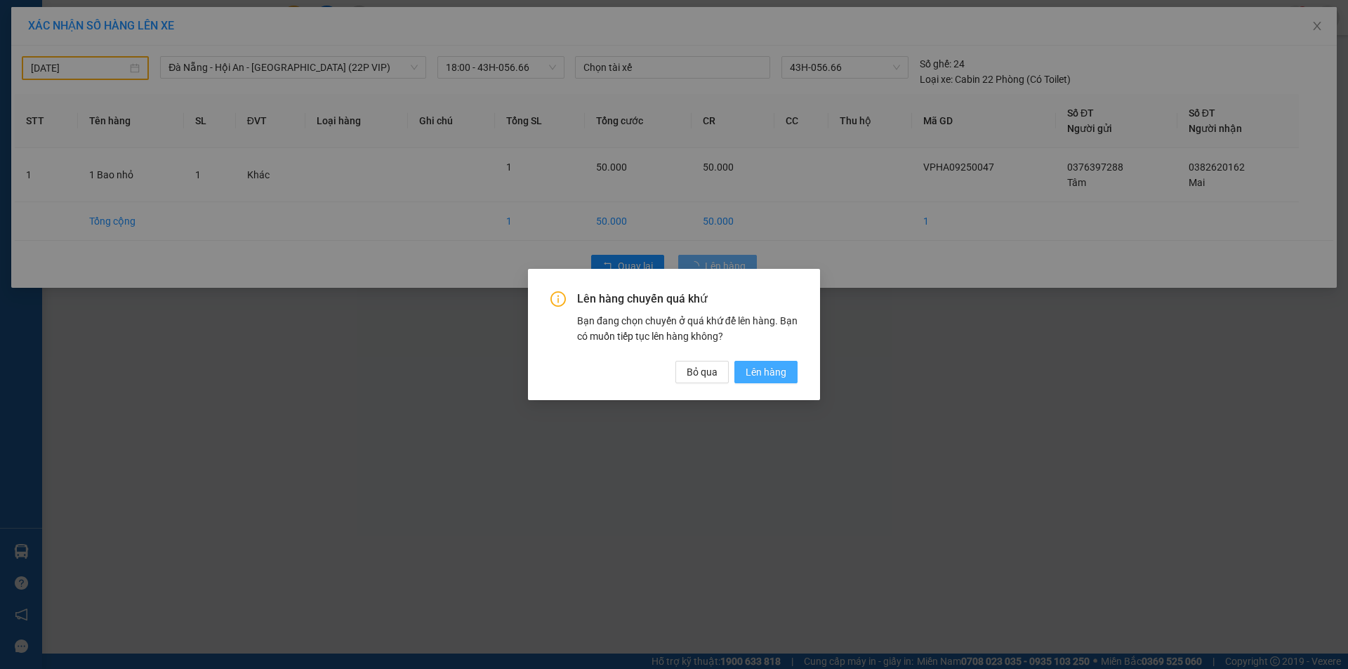
click at [774, 373] on span "Lên hàng" at bounding box center [765, 371] width 41 height 15
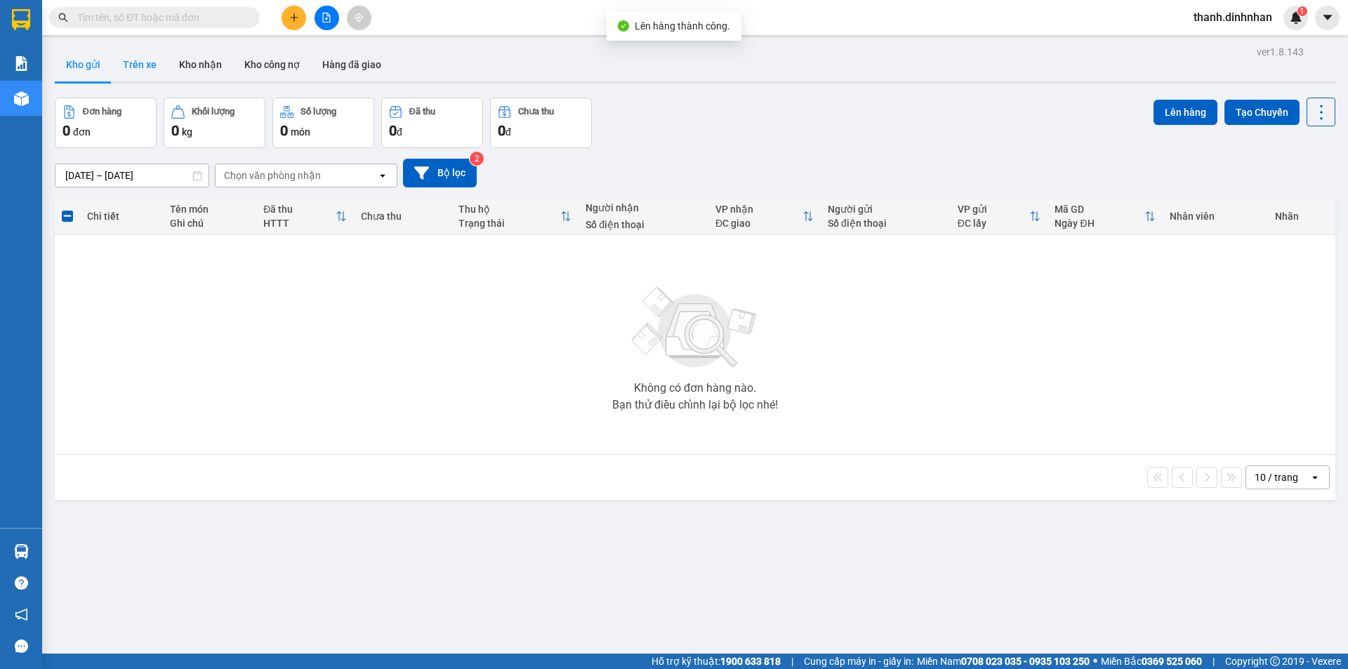
click at [131, 67] on button "Trên xe" at bounding box center [140, 65] width 56 height 34
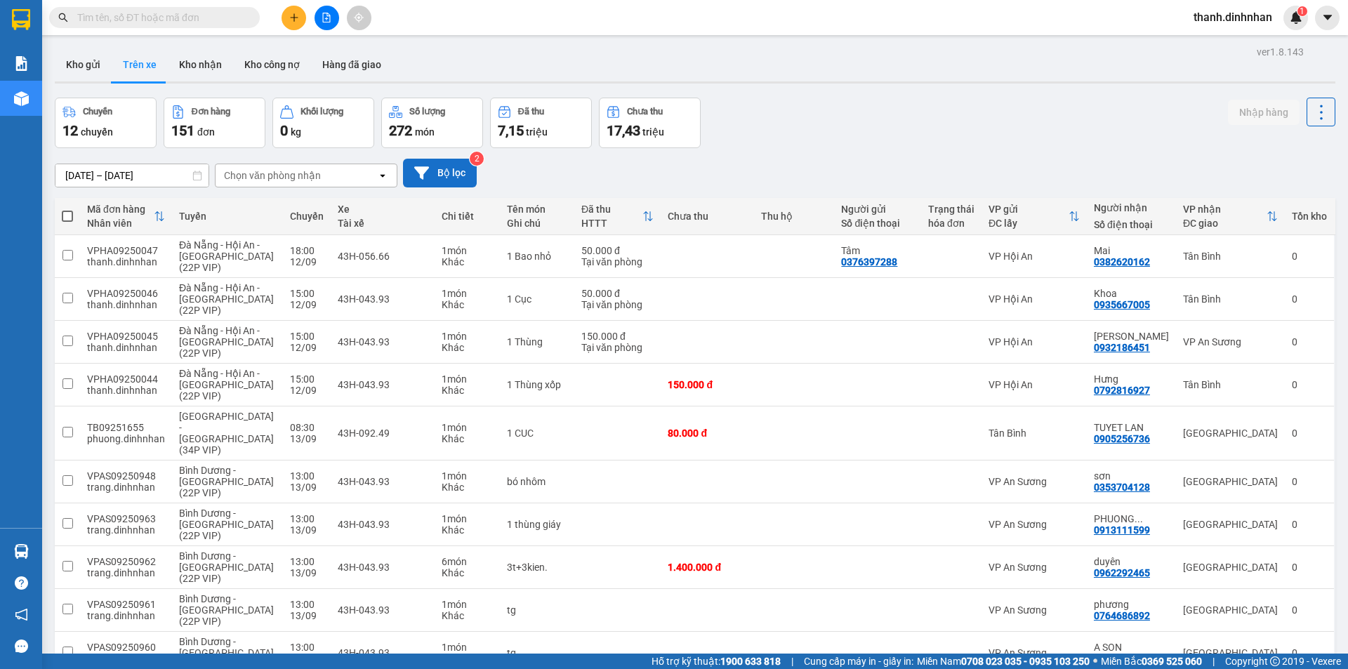
click at [442, 178] on button "Bộ lọc" at bounding box center [440, 173] width 74 height 29
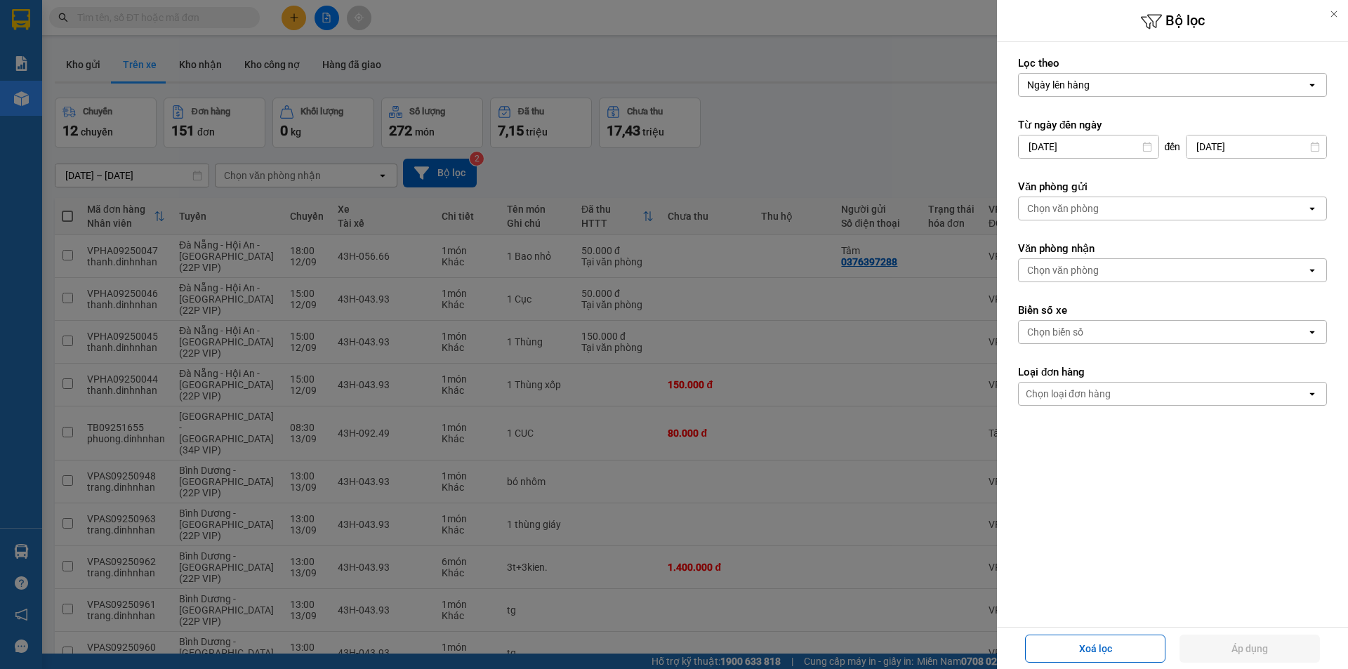
click at [1127, 205] on div "Chọn văn phòng" at bounding box center [1163, 208] width 288 height 22
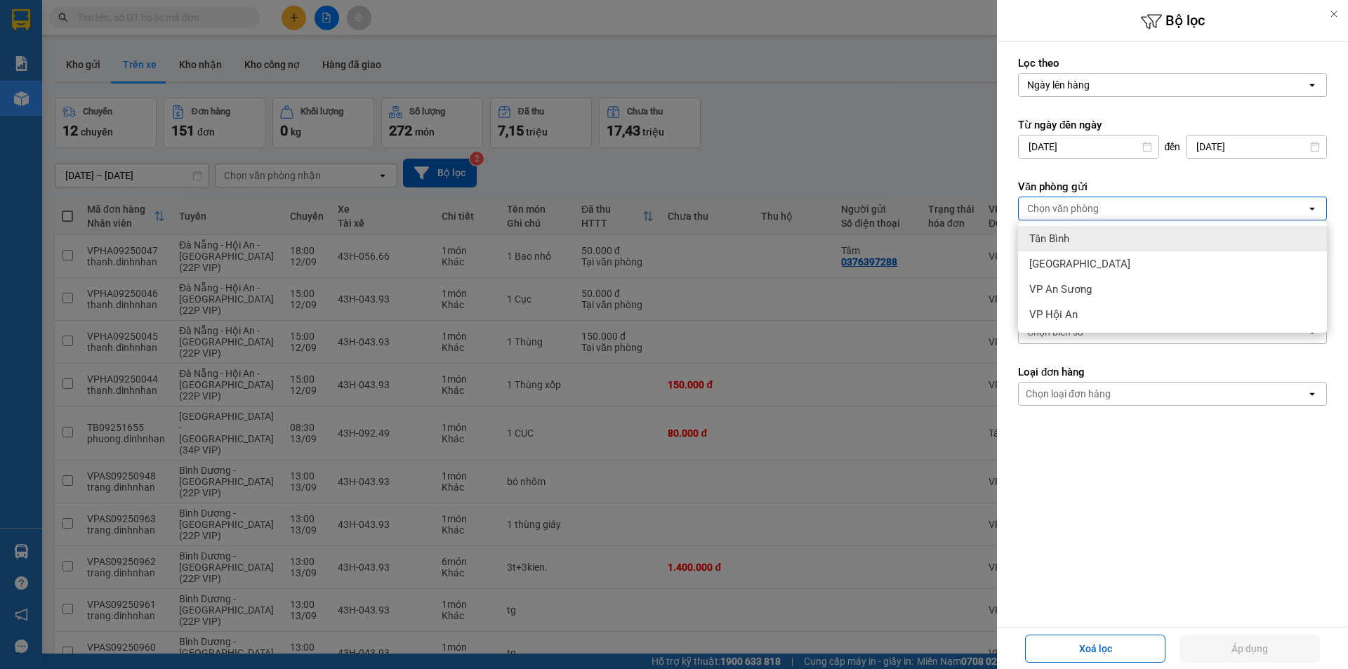
click at [1075, 236] on div "Tân Bình" at bounding box center [1172, 238] width 309 height 25
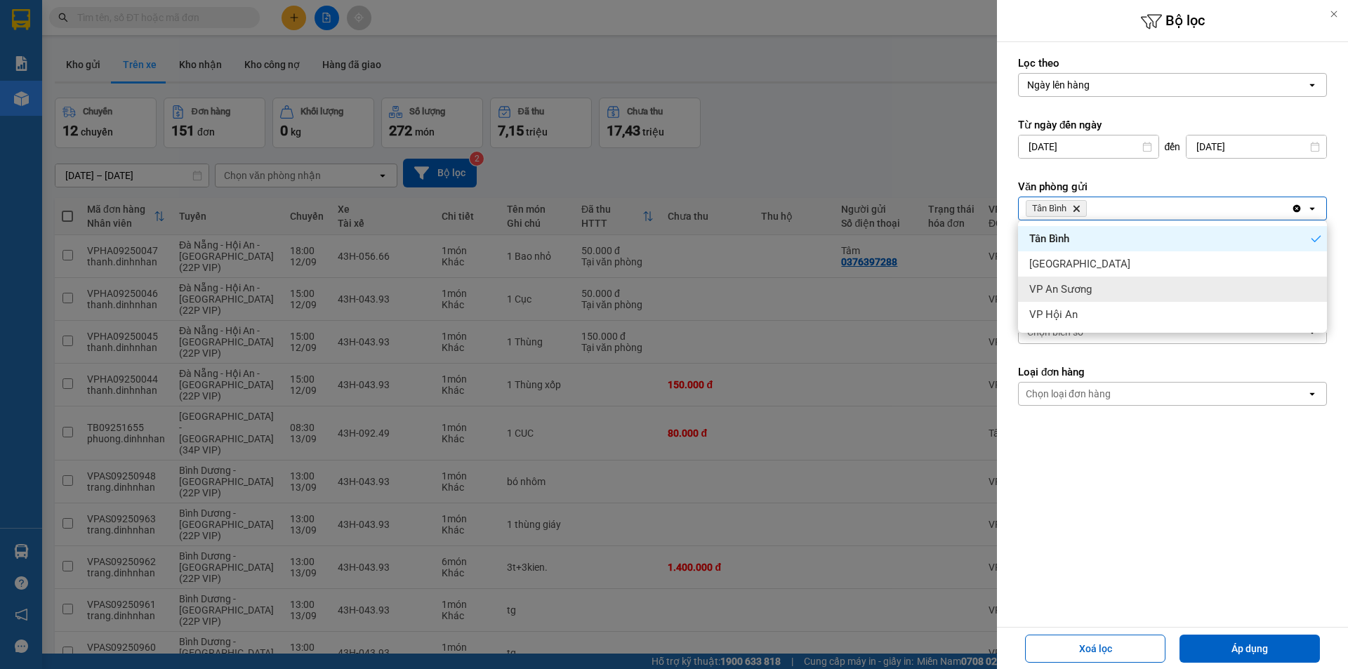
click at [1072, 277] on div "VP An Sương" at bounding box center [1172, 289] width 309 height 25
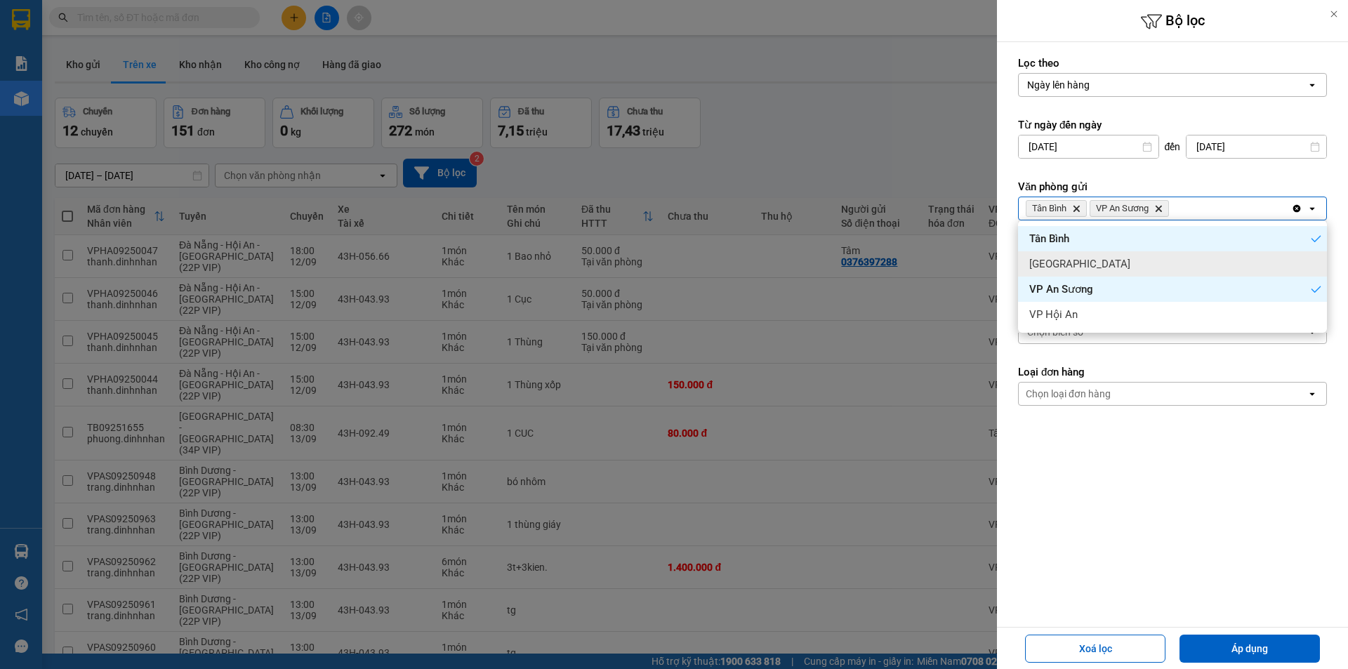
click at [1075, 263] on div "Đà Nẵng" at bounding box center [1172, 263] width 309 height 25
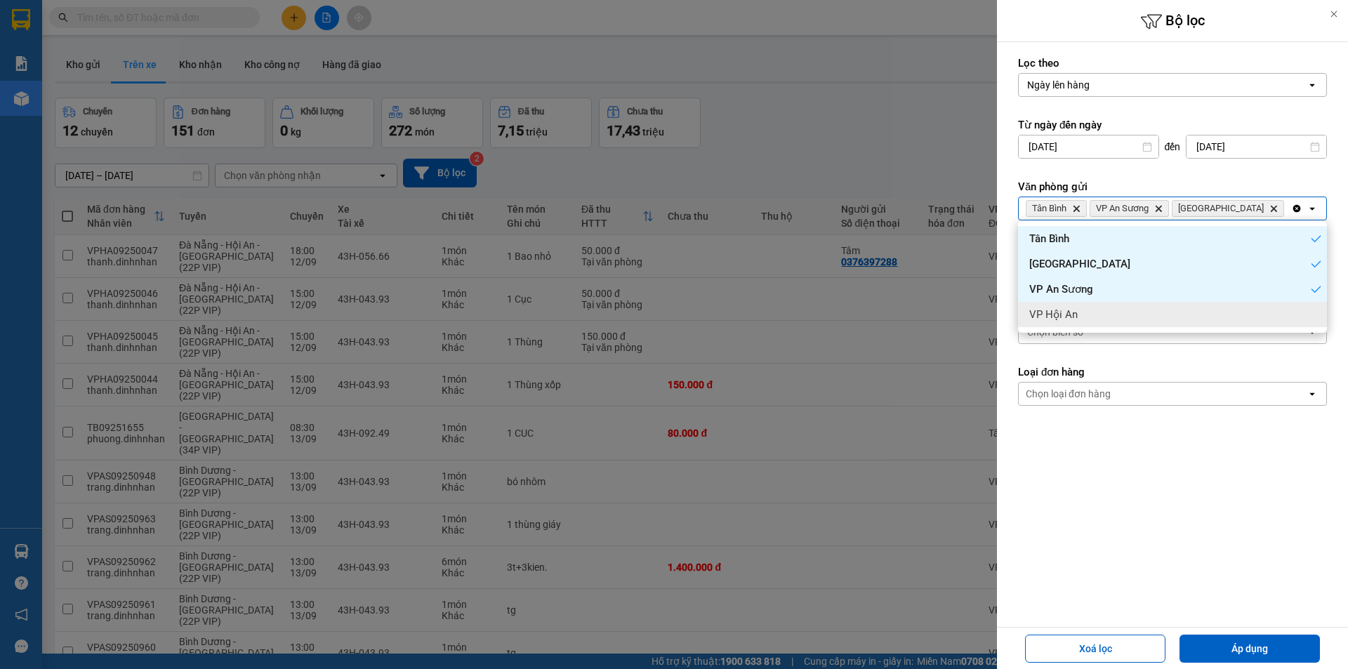
click at [1073, 461] on form "Lọc theo Ngày lên hàng open Từ ngày đến ngày 11/09/2025 Press the down arrow ke…" at bounding box center [1172, 294] width 309 height 476
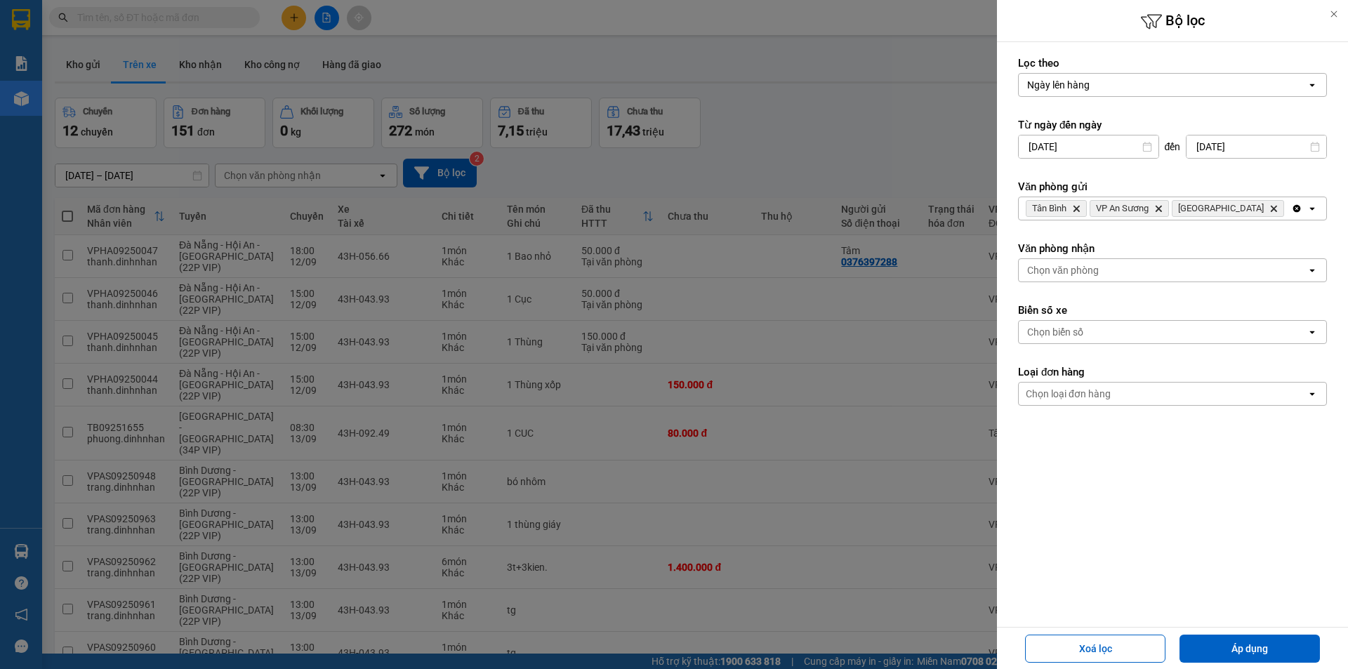
click at [1070, 265] on div "Chọn văn phòng" at bounding box center [1063, 270] width 72 height 14
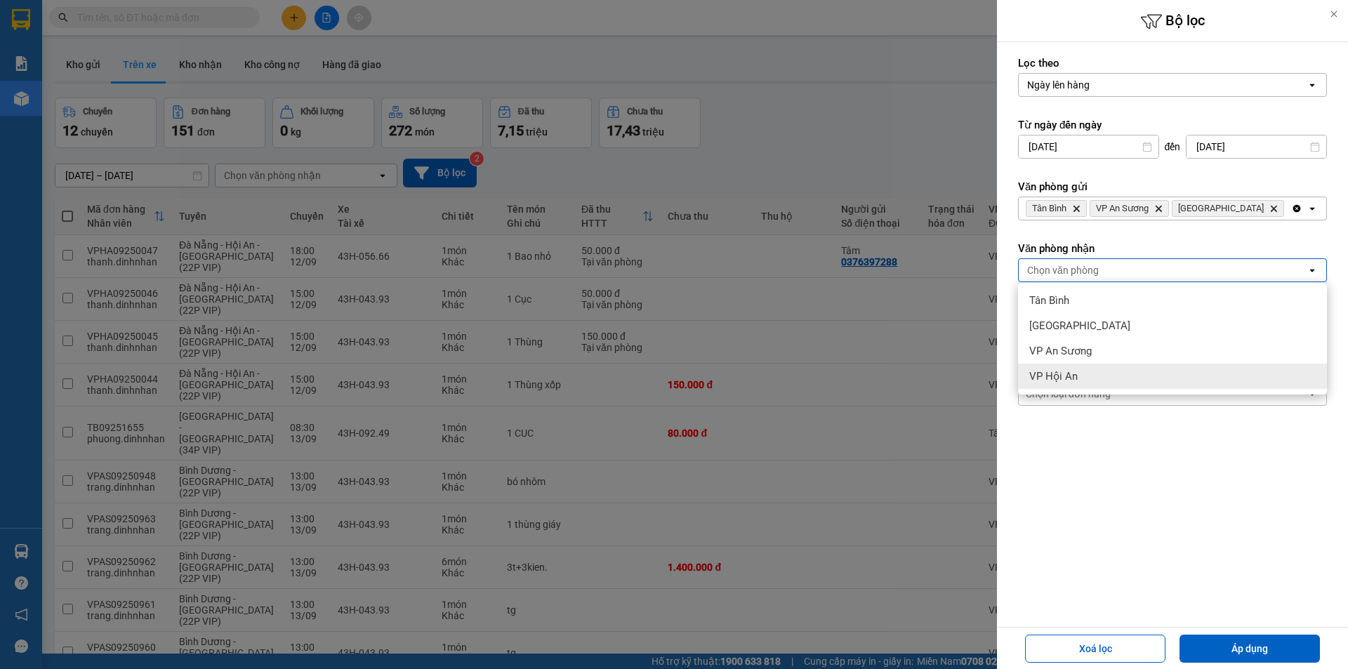
click at [1066, 374] on span "VP Hội An" at bounding box center [1053, 376] width 48 height 14
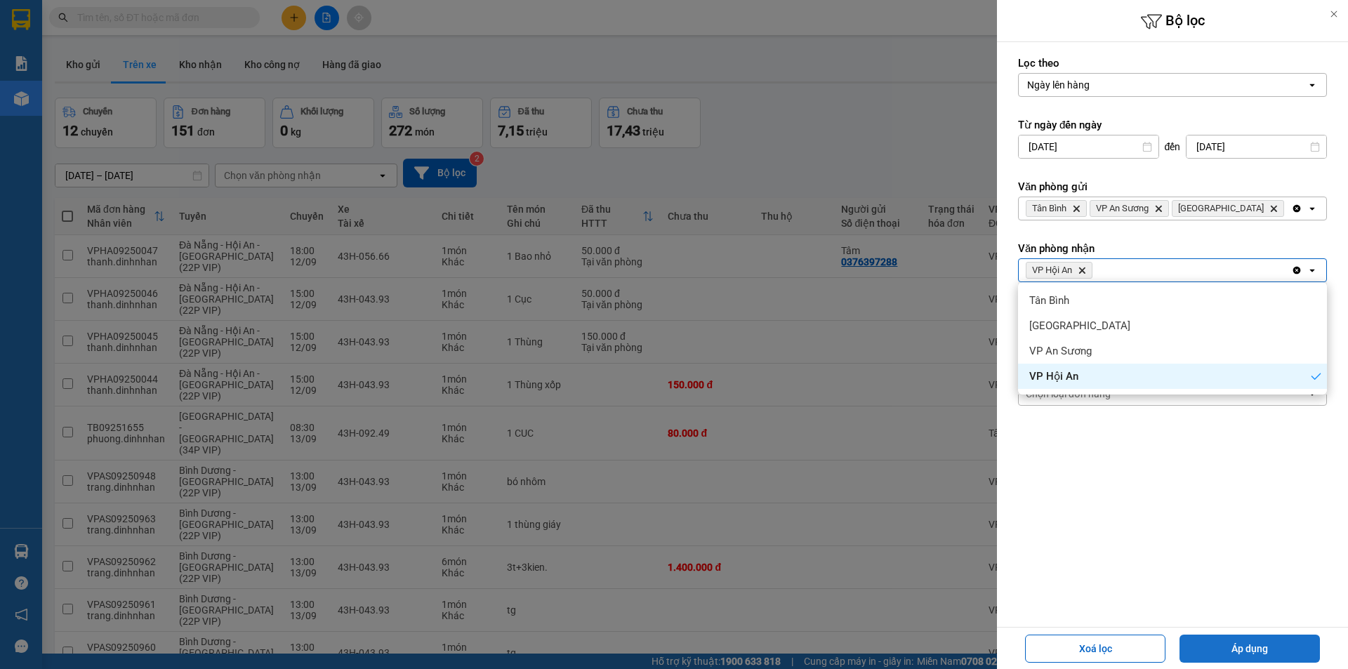
click at [1215, 650] on button "Áp dụng" at bounding box center [1249, 649] width 140 height 28
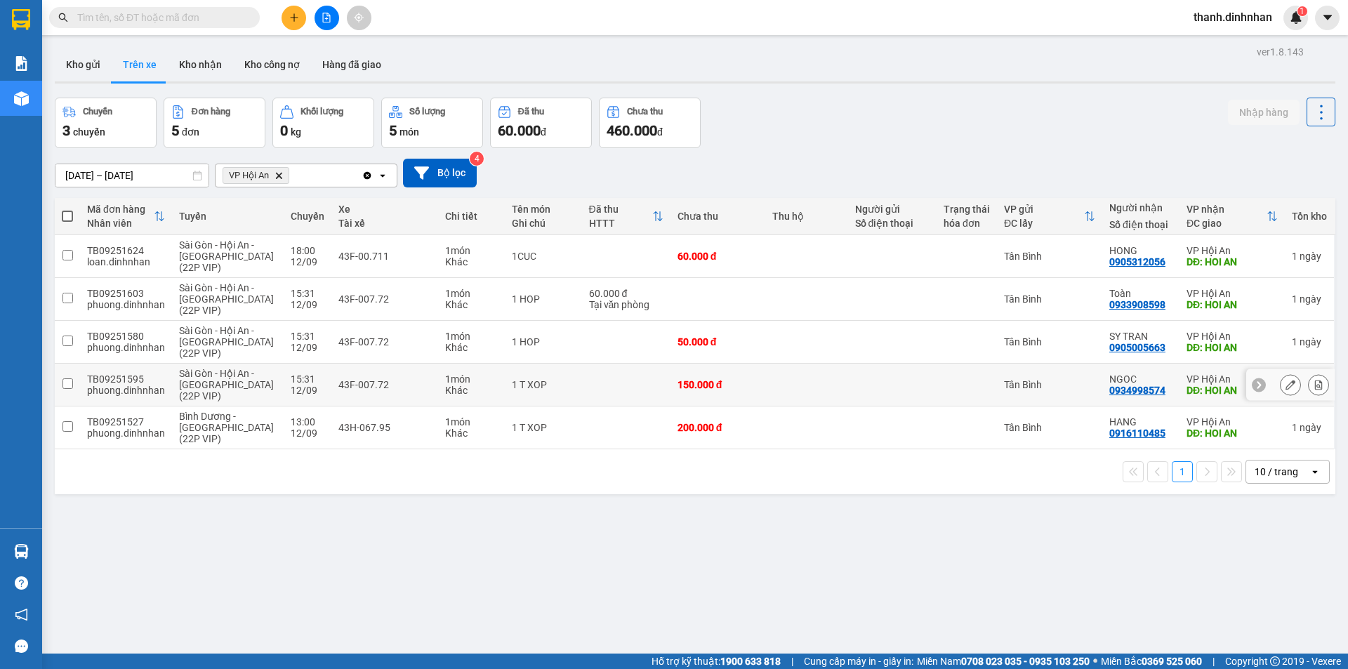
click at [72, 385] on input "checkbox" at bounding box center [67, 383] width 11 height 11
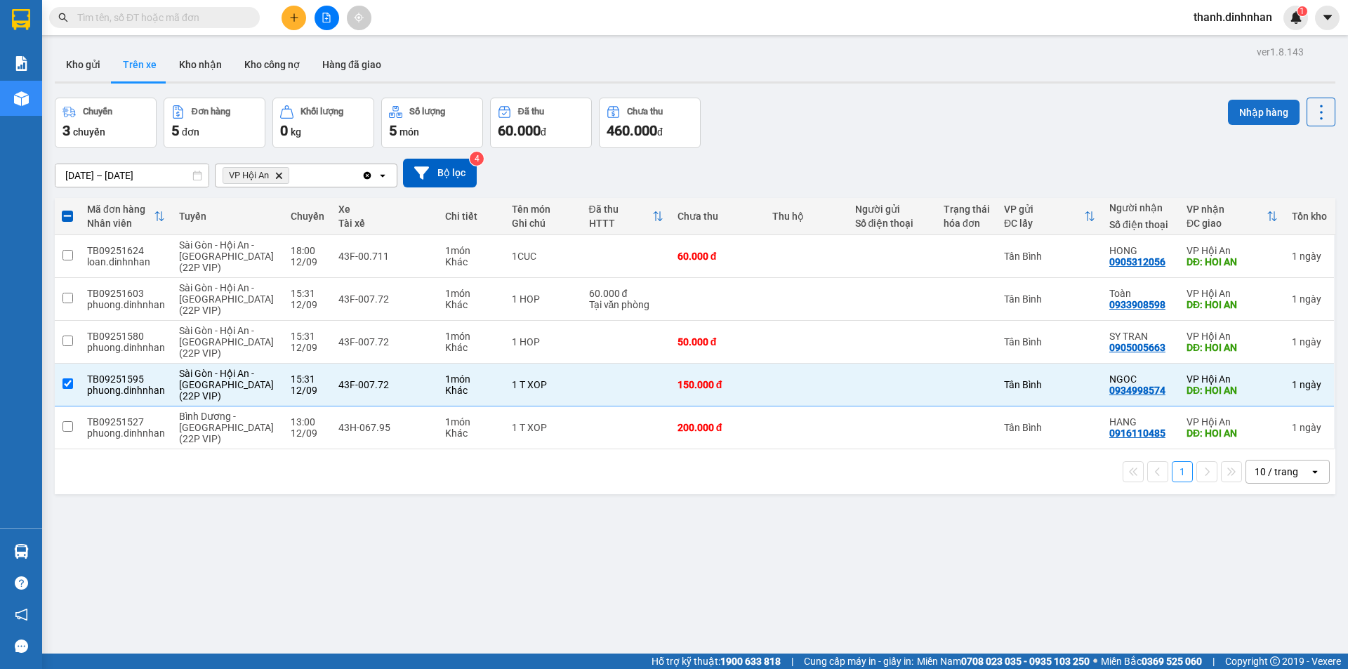
click at [1237, 104] on button "Nhập hàng" at bounding box center [1264, 112] width 72 height 25
checkbox input "false"
